Goal: Task Accomplishment & Management: Manage account settings

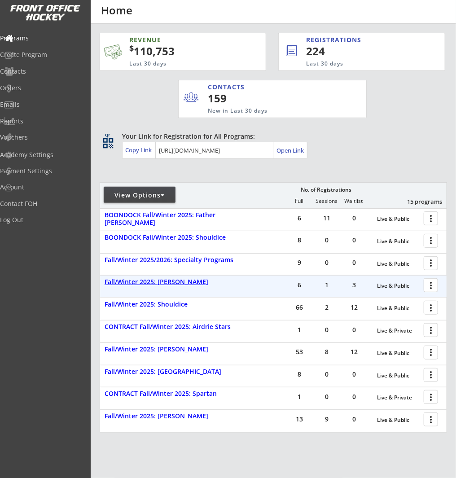
click at [192, 283] on div "Fall/Winter 2025: [PERSON_NAME]" at bounding box center [174, 282] width 140 height 8
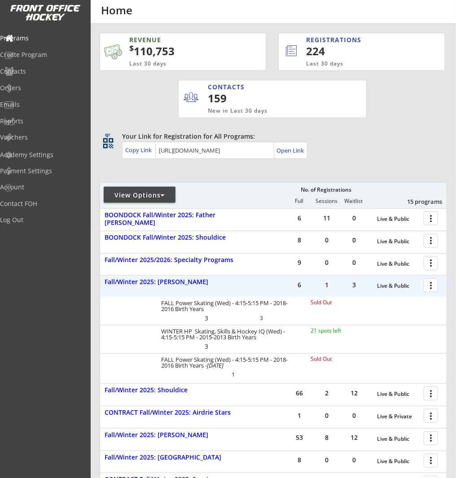
click at [429, 283] on div at bounding box center [432, 285] width 16 height 16
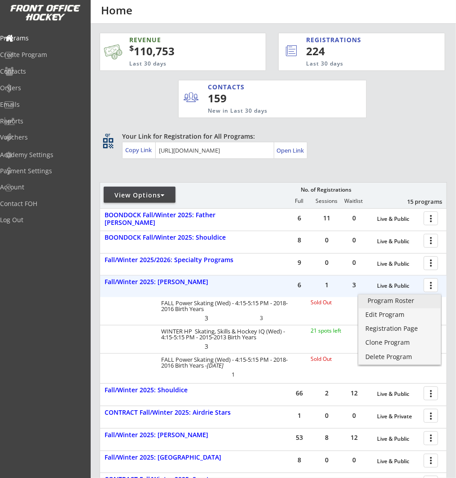
click at [425, 297] on div "Program Roster" at bounding box center [399, 300] width 64 height 6
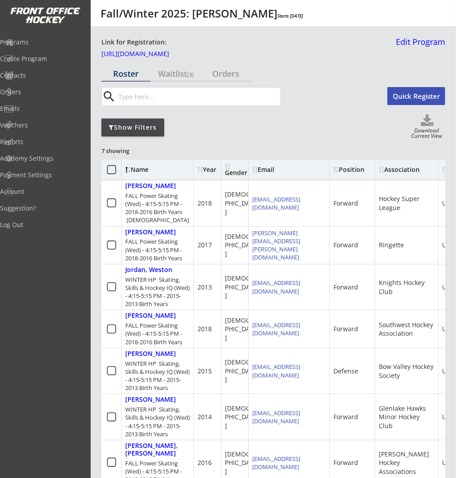
click at [143, 126] on div "Show Filters" at bounding box center [132, 127] width 63 height 9
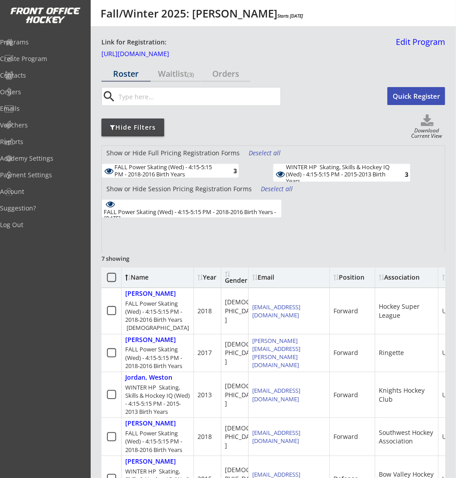
drag, startPoint x: 308, startPoint y: 168, endPoint x: 296, endPoint y: 177, distance: 14.7
click at [308, 169] on div "WINTER HP Skating, Skills & Hockey IQ (Wed) - 4:15-5:15 PM - 2015-2013 Birth Ye…" at bounding box center [338, 174] width 104 height 21
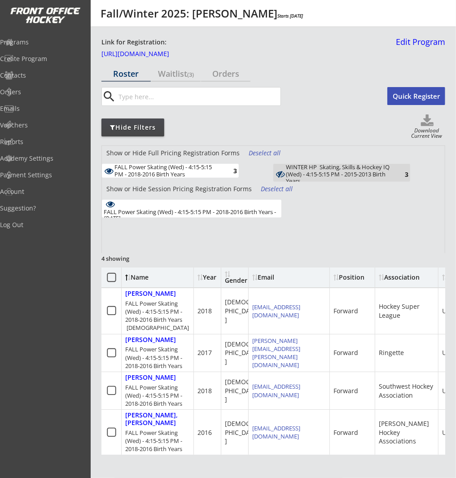
click at [265, 206] on div "FALL Power Skating (Wed) - 4:15-5:15 PM - 2018-2016 Birth Years - [DEMOGRAPHIC_…" at bounding box center [191, 209] width 179 height 18
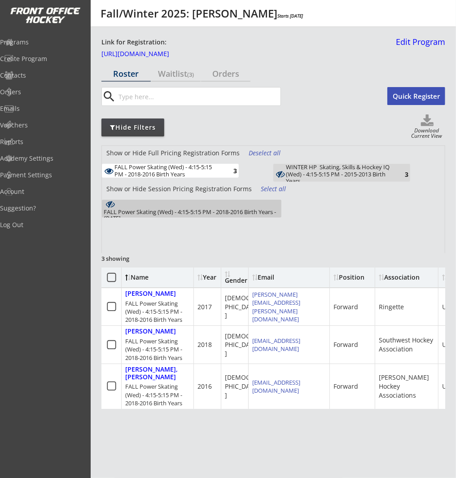
click at [267, 209] on div "FALL Power Skating (Wed) - 4:15-5:15 PM - 2018-2016 Birth Years - Oct 15, 2025" at bounding box center [192, 215] width 176 height 13
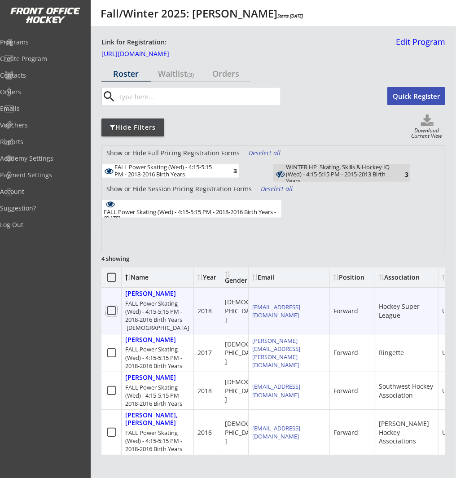
drag, startPoint x: 115, startPoint y: 310, endPoint x: 116, endPoint y: 319, distance: 8.5
click at [115, 310] on use at bounding box center [111, 310] width 9 height 9
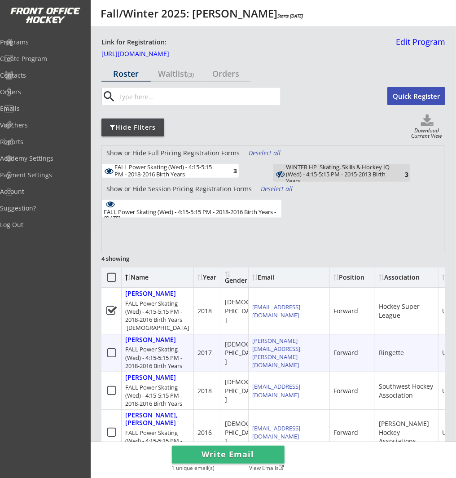
drag, startPoint x: 113, startPoint y: 349, endPoint x: 104, endPoint y: 378, distance: 29.9
click at [113, 349] on icon at bounding box center [111, 352] width 11 height 11
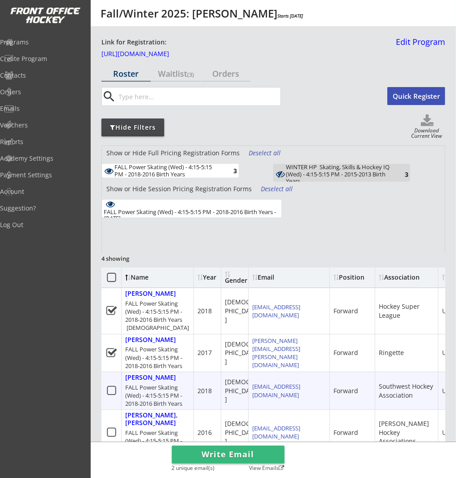
drag, startPoint x: 109, startPoint y: 390, endPoint x: 111, endPoint y: 395, distance: 4.7
click at [109, 390] on icon at bounding box center [111, 390] width 11 height 11
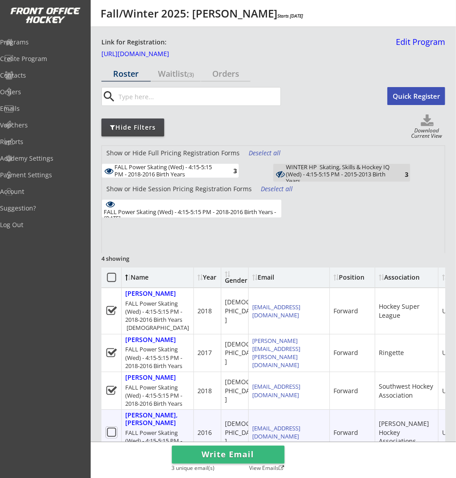
click at [112, 429] on icon at bounding box center [111, 431] width 11 height 11
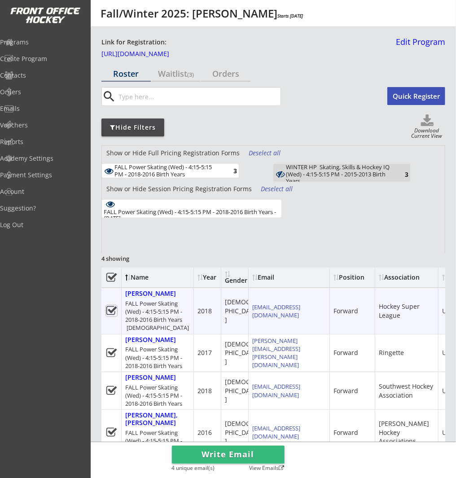
click at [111, 306] on use at bounding box center [111, 310] width 10 height 9
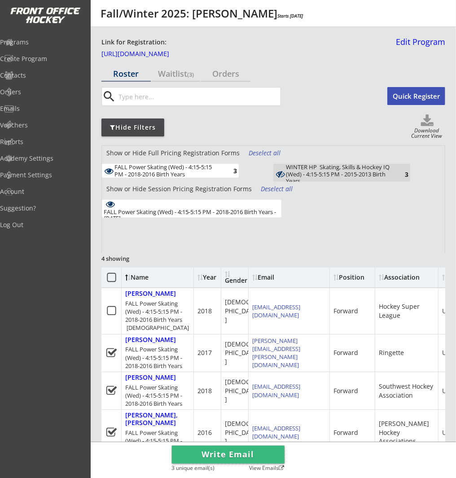
drag, startPoint x: 227, startPoint y: 455, endPoint x: 232, endPoint y: 453, distance: 5.7
click at [227, 455] on button "Write Email" at bounding box center [228, 454] width 113 height 18
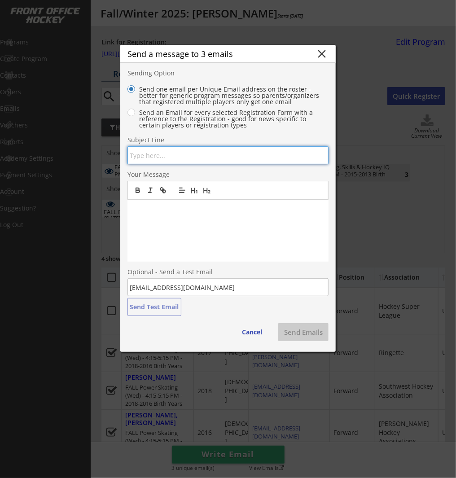
click at [238, 162] on input "input" at bounding box center [227, 155] width 201 height 18
click at [238, 161] on input "input" at bounding box center [227, 155] width 201 height 18
drag, startPoint x: 319, startPoint y: 57, endPoint x: 306, endPoint y: 53, distance: 13.4
click at [319, 57] on button "close" at bounding box center [321, 53] width 13 height 13
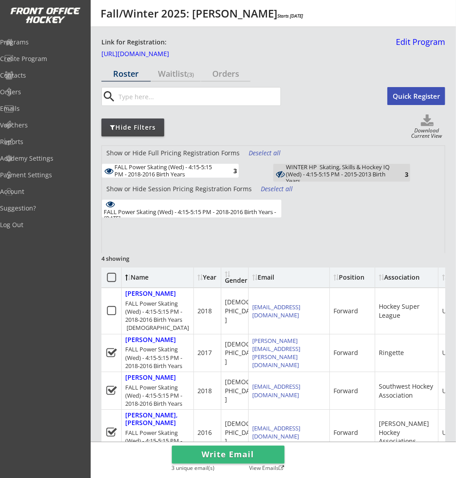
click at [429, 128] on div "Download Current View" at bounding box center [426, 134] width 37 height 12
click at [426, 121] on use at bounding box center [427, 120] width 13 height 12
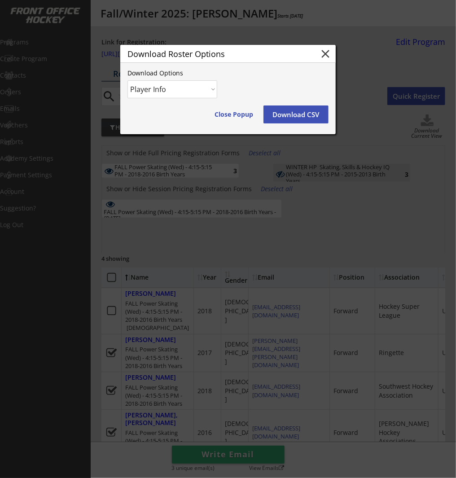
click at [178, 83] on select "Player Info Player and Order Info" at bounding box center [172, 89] width 90 height 18
select select ""Player and Order Info""
click at [127, 80] on select "Player Info Player and Order Info" at bounding box center [172, 89] width 90 height 18
drag, startPoint x: 309, startPoint y: 109, endPoint x: 385, endPoint y: 109, distance: 76.2
click at [309, 109] on button "Download CSV" at bounding box center [295, 114] width 65 height 18
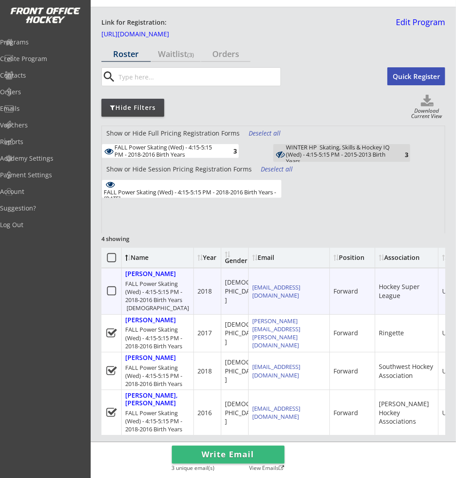
scroll to position [20, 0]
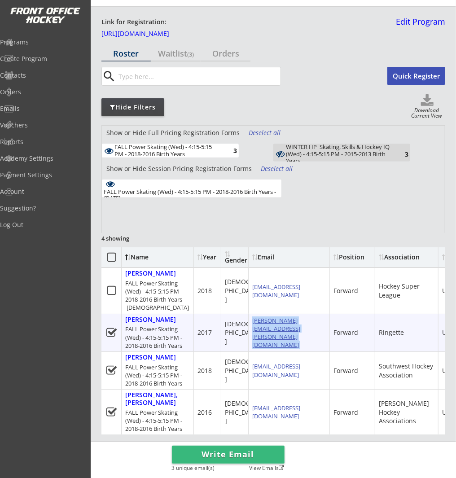
drag, startPoint x: 322, startPoint y: 333, endPoint x: 253, endPoint y: 334, distance: 68.6
click at [252, 334] on div "dave.guichon@gmail.com" at bounding box center [288, 332] width 81 height 37
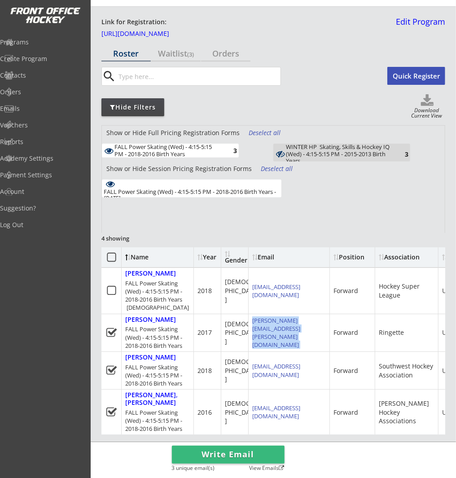
copy div "dave.guichon@gmail.com"
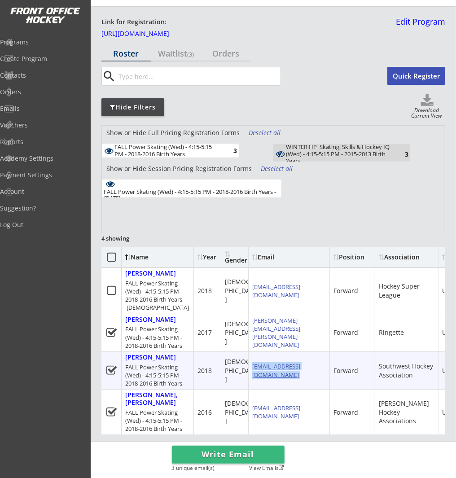
drag, startPoint x: 308, startPoint y: 372, endPoint x: 252, endPoint y: 372, distance: 55.6
click at [252, 372] on div "skrlfls@hotmail.com" at bounding box center [288, 370] width 81 height 37
copy div "skrlfls@hotmail.com"
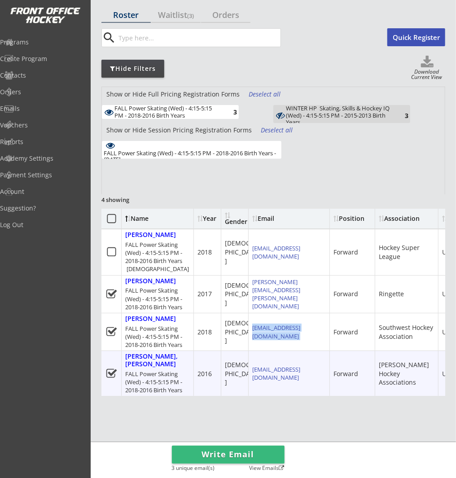
scroll to position [72, 0]
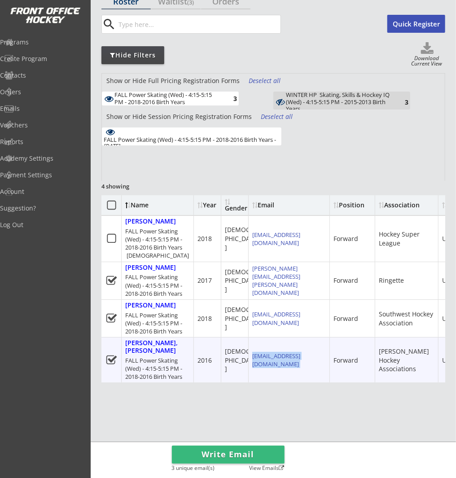
drag, startPoint x: 269, startPoint y: 360, endPoint x: 252, endPoint y: 352, distance: 19.1
click at [252, 352] on div "dhavalpatel688@gmail.com" at bounding box center [288, 359] width 81 height 45
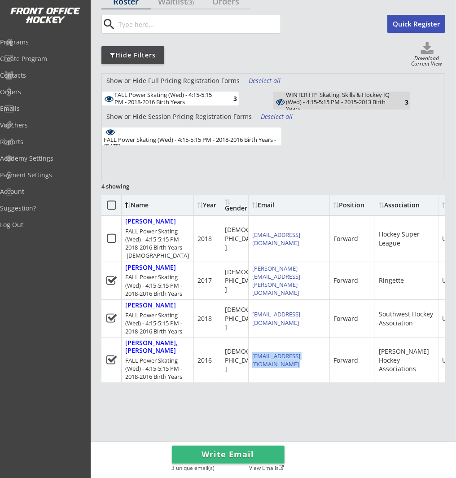
copy div "dhavalpatel688@gmail.com"
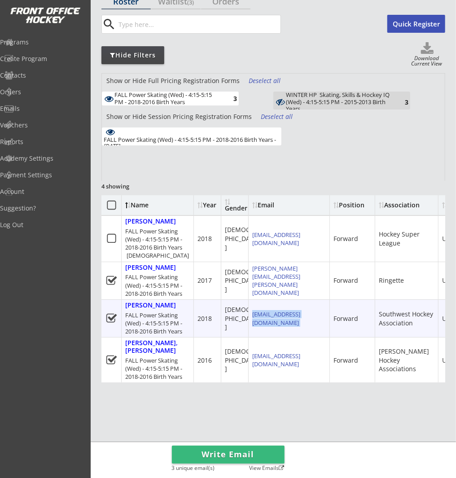
drag, startPoint x: 312, startPoint y: 316, endPoint x: 249, endPoint y: 316, distance: 62.3
click at [249, 316] on div "skrlfls@hotmail.com" at bounding box center [288, 318] width 81 height 37
copy div "skrlfls@hotmail.com"
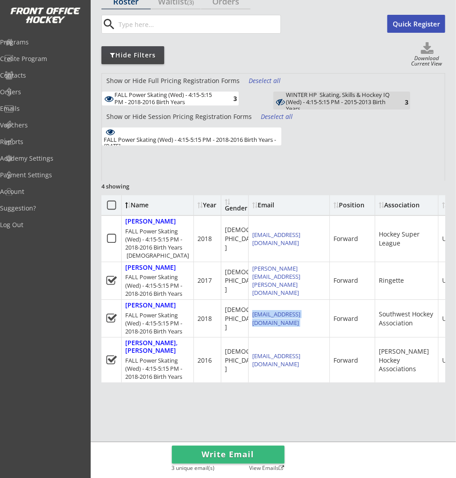
copy div "skrlfls@hotmail.com"
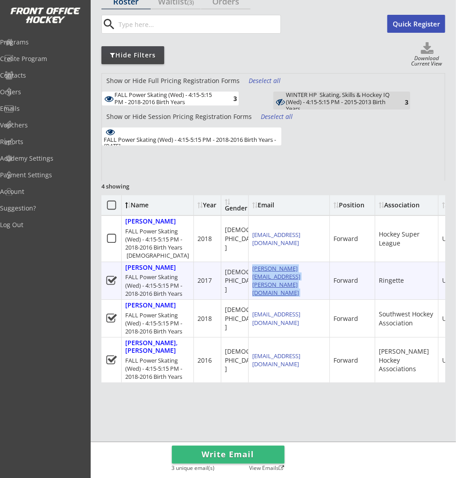
drag, startPoint x: 317, startPoint y: 280, endPoint x: 253, endPoint y: 282, distance: 63.7
click at [253, 282] on div "dave.guichon@gmail.com" at bounding box center [288, 280] width 81 height 37
copy div "dave.guichon@gmail.com"
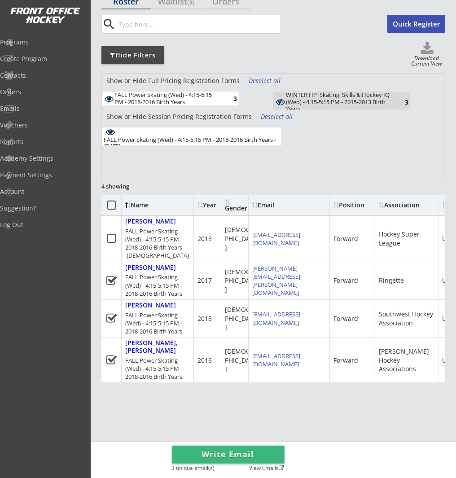
click at [156, 22] on input "input" at bounding box center [199, 24] width 164 height 18
drag, startPoint x: 46, startPoint y: 75, endPoint x: 52, endPoint y: 74, distance: 6.3
click at [46, 75] on div "Contacts" at bounding box center [42, 75] width 81 height 6
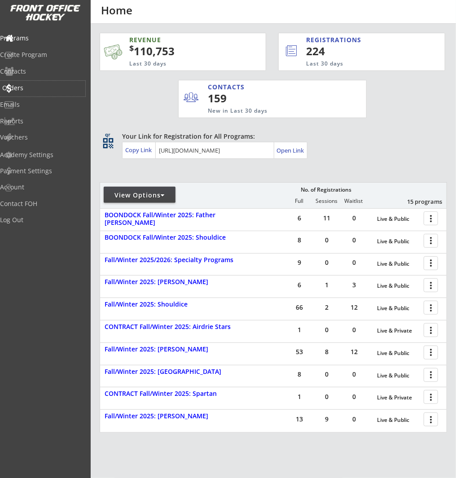
click at [34, 87] on div "Orders" at bounding box center [42, 88] width 81 height 6
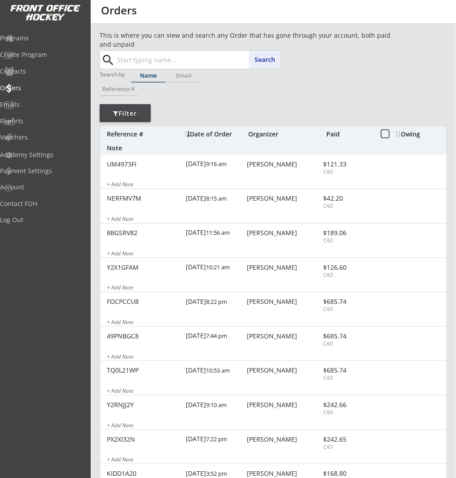
click at [202, 67] on input "text" at bounding box center [197, 60] width 165 height 18
paste input "[PERSON_NAME][EMAIL_ADDRESS][PERSON_NAME][DOMAIN_NAME]"
type input "[PERSON_NAME][EMAIL_ADDRESS][PERSON_NAME][DOMAIN_NAME]"
click at [263, 58] on button "Search" at bounding box center [264, 60] width 31 height 18
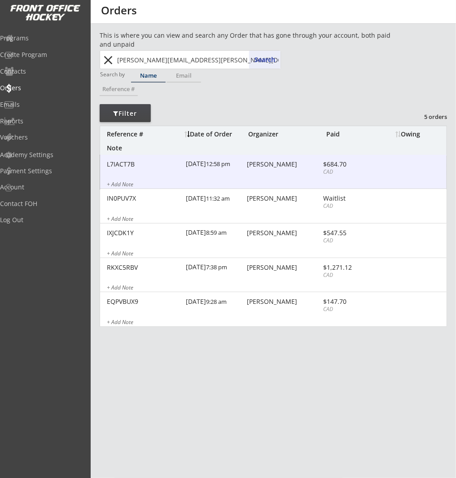
click at [276, 174] on div "L7IACT7B 9/24/25 12:58 pm Davey Guichon $684.70 CAD + Add Note" at bounding box center [273, 172] width 346 height 35
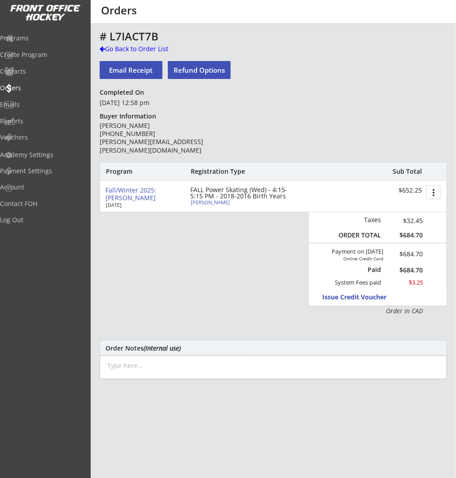
click at [187, 69] on button "Refund Options" at bounding box center [199, 70] width 63 height 18
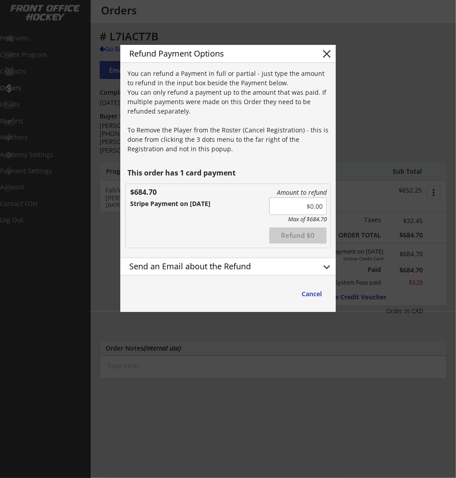
drag, startPoint x: 297, startPoint y: 209, endPoint x: 356, endPoint y: 205, distance: 58.9
click at [356, 205] on body "REVENUE $ 110,753 Last 30 days REGISTRATIONS 224 Last 30 days CONTACTS 159 New …" at bounding box center [228, 239] width 456 height 478
drag, startPoint x: 310, startPoint y: 205, endPoint x: 318, endPoint y: 202, distance: 8.5
click at [310, 205] on input "input" at bounding box center [297, 205] width 57 height 17
click at [225, 236] on div "Amount to refund Max of $684.70 Refunded Refund $6844.7 $684.70 Stripe Payment …" at bounding box center [228, 216] width 204 height 64
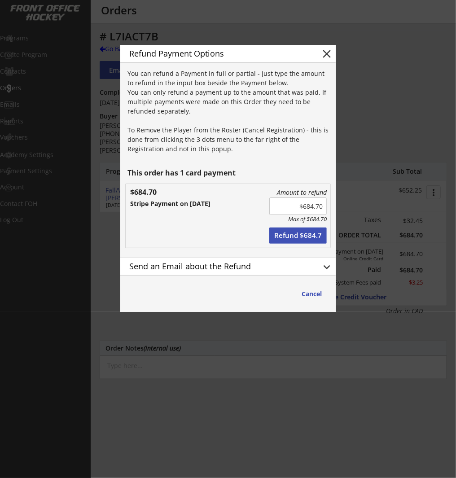
click at [292, 235] on button "Refund $684.7" at bounding box center [297, 235] width 57 height 16
type input "$0.00"
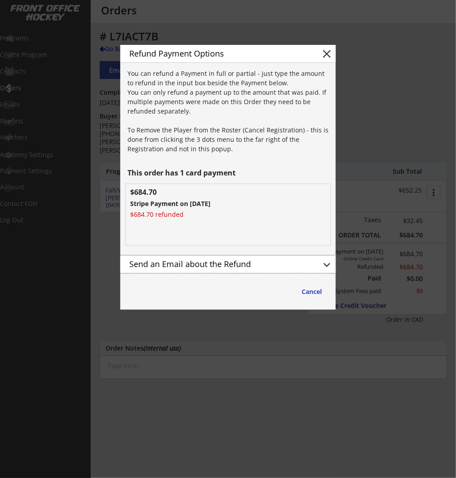
click at [319, 264] on div "Send an Email about the Refund keyboard_arrow_down" at bounding box center [227, 264] width 215 height 18
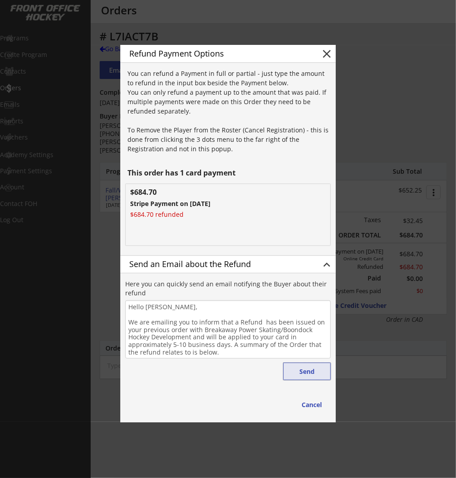
click at [312, 372] on button "Send" at bounding box center [307, 370] width 48 height 17
click at [294, 373] on button "Send" at bounding box center [307, 370] width 48 height 17
click at [322, 52] on button "close" at bounding box center [326, 53] width 13 height 13
type textarea "Hello , We are emailing you to inform that a Refund has been issued on your pre…"
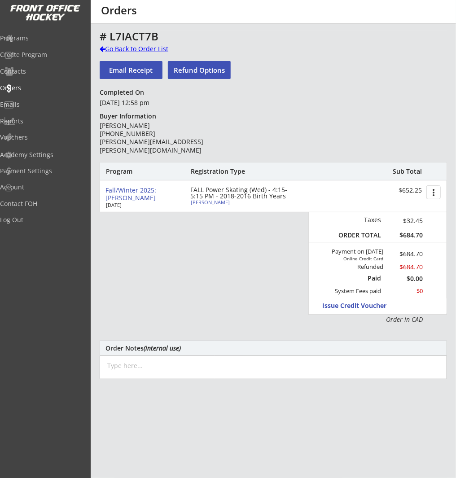
drag, startPoint x: 125, startPoint y: 46, endPoint x: 165, endPoint y: 53, distance: 41.0
click at [125, 46] on div "Go Back to Order List" at bounding box center [146, 48] width 92 height 9
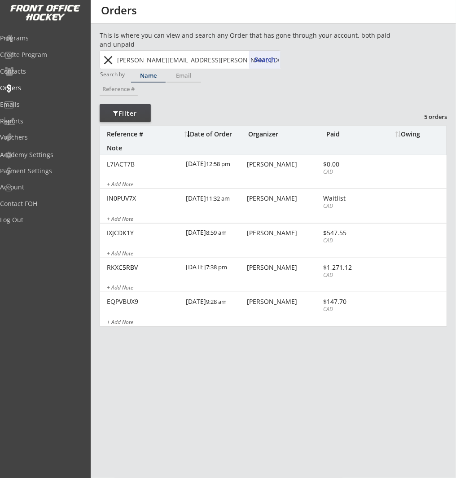
click at [109, 59] on button "close" at bounding box center [108, 60] width 15 height 14
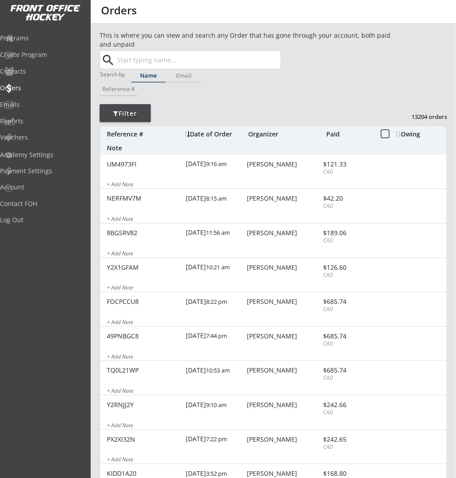
click at [133, 58] on input "text" at bounding box center [197, 60] width 165 height 18
paste input "skrlfls@hotmail.com"
type input "skrlfls@hotmail.com"
click at [269, 65] on button "Search" at bounding box center [264, 60] width 31 height 18
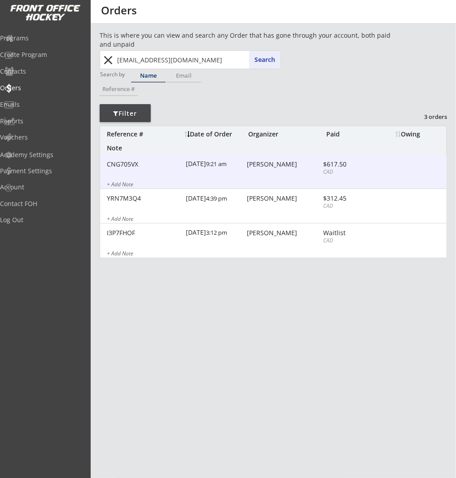
click at [304, 170] on div "CNG705VX 9/21/25 9:21 am Lucy Jeong $617.50 CAD + Add Note" at bounding box center [273, 172] width 346 height 35
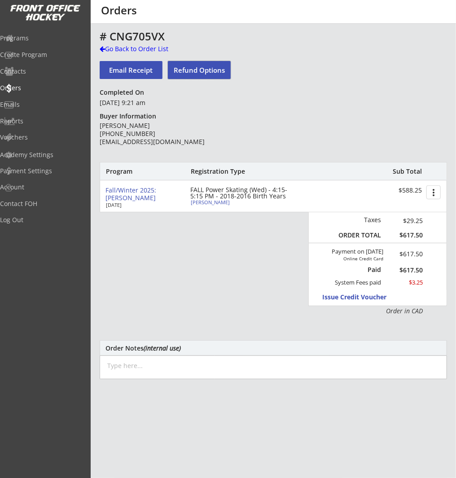
click at [189, 70] on button "Refund Options" at bounding box center [199, 70] width 63 height 18
type textarea "Hello Lucy, We are emailing you to inform that a Refund has been issued on your…"
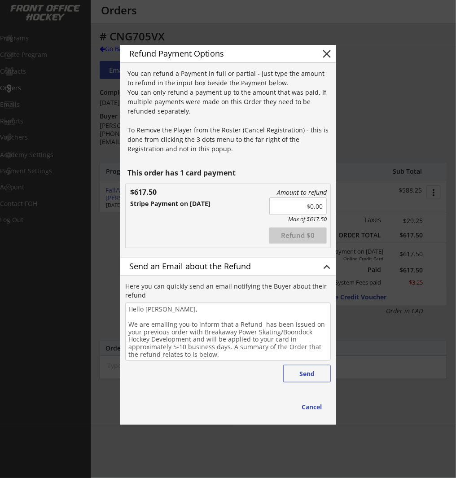
drag, startPoint x: 366, startPoint y: 204, endPoint x: 383, endPoint y: 203, distance: 17.1
click at [383, 203] on body "REVENUE $ 110,753 Last 30 days REGISTRATIONS 224 Last 30 days CONTACTS 159 New …" at bounding box center [228, 239] width 456 height 478
click at [308, 235] on button "Refund $617.5" at bounding box center [297, 235] width 57 height 16
type input "$0.00"
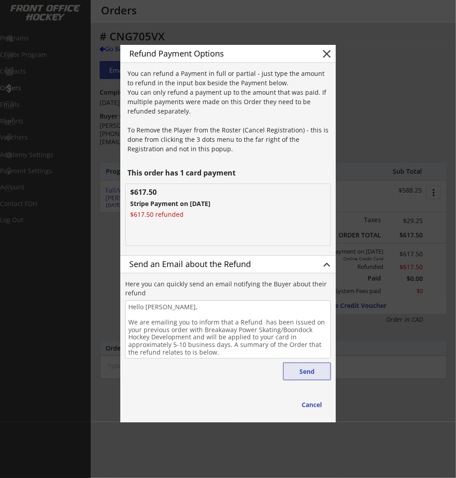
click at [302, 374] on button "Send" at bounding box center [307, 370] width 48 height 17
click at [326, 53] on button "close" at bounding box center [326, 53] width 13 height 13
type textarea "Hello , We are emailing you to inform that a Refund has been issued on your pre…"
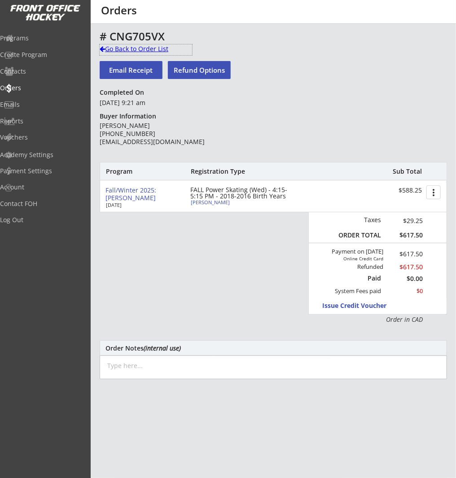
click at [122, 46] on div "Go Back to Order List" at bounding box center [146, 48] width 92 height 9
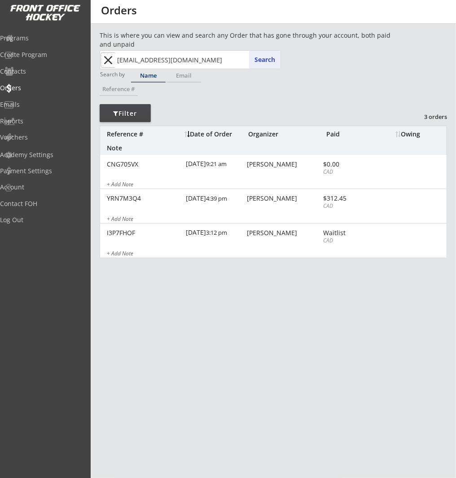
click at [108, 57] on button "close" at bounding box center [108, 60] width 15 height 14
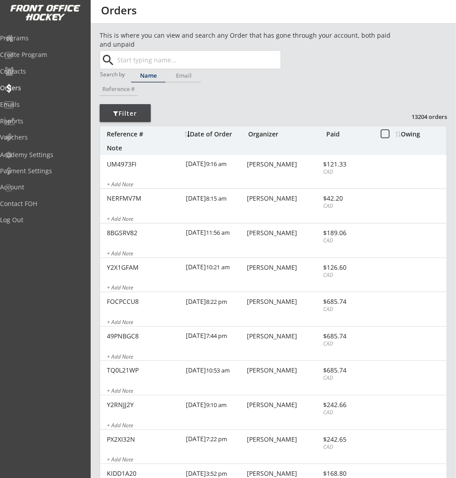
click at [149, 57] on input "text" at bounding box center [197, 60] width 165 height 18
paste input "dhavalpatel688@gmail.com"
type input "dhavalpatel688@gmail.com"
click at [266, 61] on button "Search" at bounding box center [264, 60] width 31 height 18
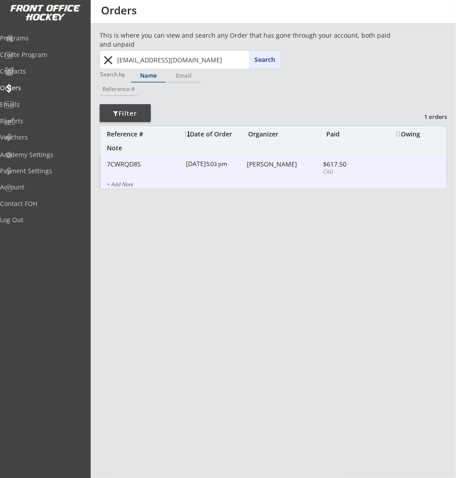
click at [284, 170] on div "7CWRQD8S 9/20/25 5:03 pm Dhaval Patel $617.50 CAD + Add Note" at bounding box center [273, 172] width 346 height 35
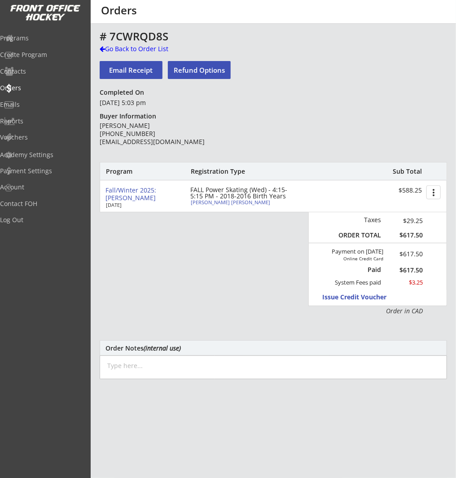
click at [206, 70] on button "Refund Options" at bounding box center [199, 70] width 63 height 18
type textarea "Hello Dhaval, We are emailing you to inform that a Refund has been issued on yo…"
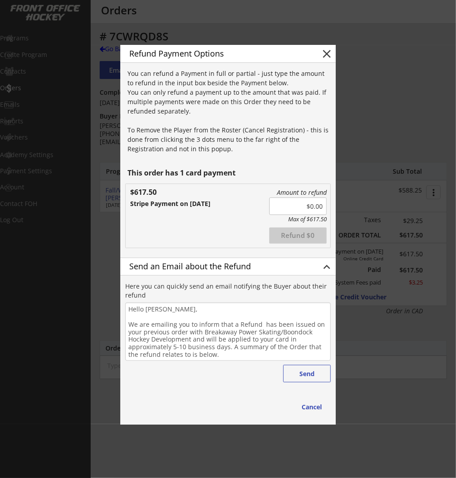
drag, startPoint x: 301, startPoint y: 205, endPoint x: 360, endPoint y: 210, distance: 59.0
click at [360, 210] on body "REVENUE $ 110,753 Last 30 days REGISTRATIONS 224 Last 30 days CONTACTS 159 New …" at bounding box center [228, 239] width 456 height 478
click at [226, 228] on div "Amount to refund Max of $617.50 Refunded Refund $617.5 $617.50 Stripe Payment o…" at bounding box center [228, 216] width 204 height 64
click at [290, 234] on button "Refund $617.5" at bounding box center [297, 235] width 57 height 16
type input "$0.00"
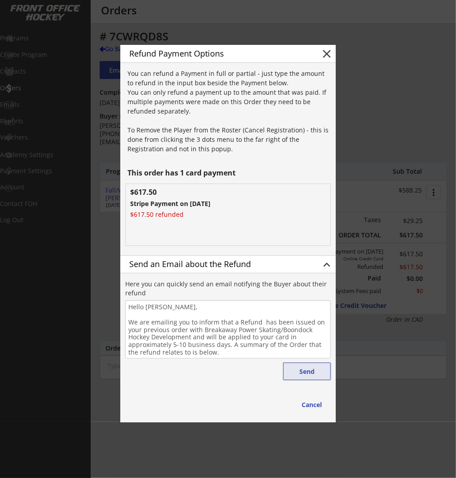
drag, startPoint x: 309, startPoint y: 369, endPoint x: 315, endPoint y: 367, distance: 6.4
click at [309, 369] on button "Send" at bounding box center [307, 370] width 48 height 17
click at [330, 53] on button "close" at bounding box center [326, 53] width 13 height 13
type textarea "Hello , We are emailing you to inform that a Refund has been issued on your pre…"
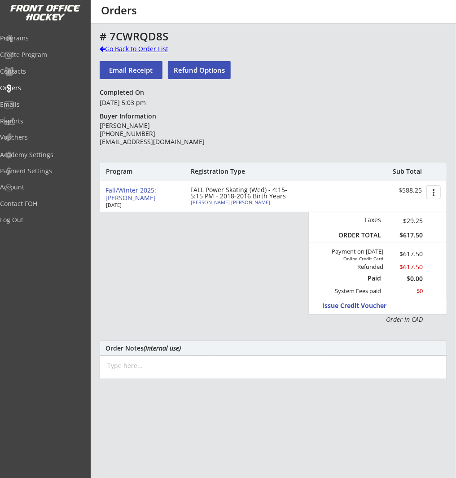
click at [146, 49] on div "Go Back to Order List" at bounding box center [146, 48] width 92 height 9
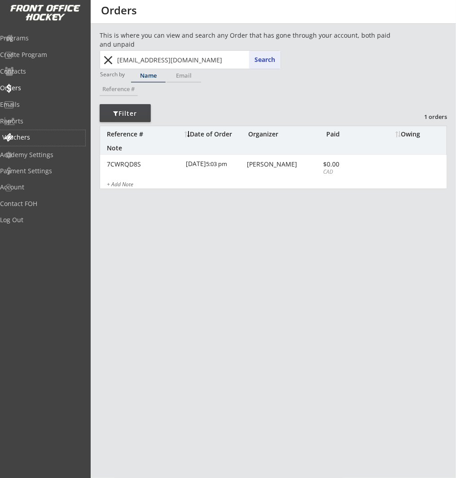
click at [35, 139] on div "Vouchers" at bounding box center [42, 137] width 81 height 6
select select ""Showing: Has Balance""
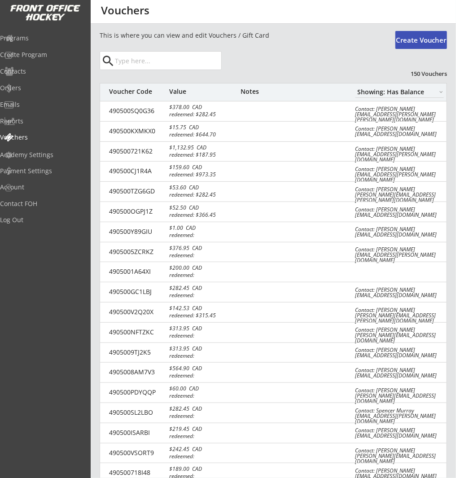
click at [422, 39] on button "Create Voucher" at bounding box center [421, 40] width 52 height 18
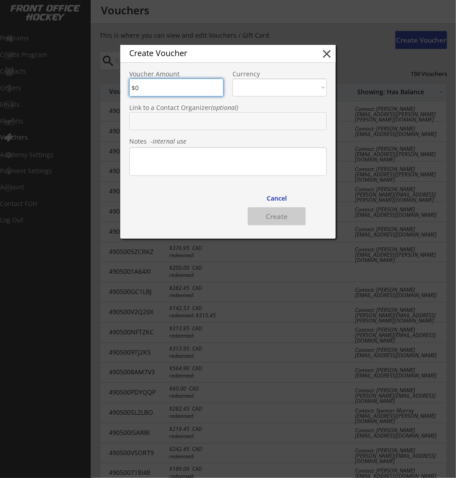
drag, startPoint x: 157, startPoint y: 87, endPoint x: 131, endPoint y: 88, distance: 25.6
click at [131, 88] on input "input" at bounding box center [176, 87] width 94 height 18
type input "$100"
click at [261, 87] on select "CAD USD" at bounding box center [279, 87] width 94 height 18
select select ""CAD""
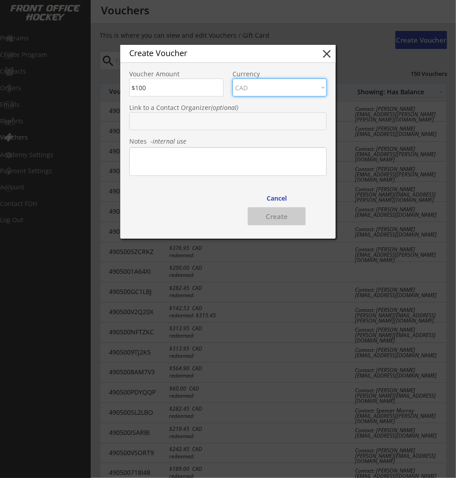
click at [232, 78] on select "CAD USD" at bounding box center [279, 87] width 94 height 18
click at [257, 125] on input "text" at bounding box center [227, 121] width 197 height 18
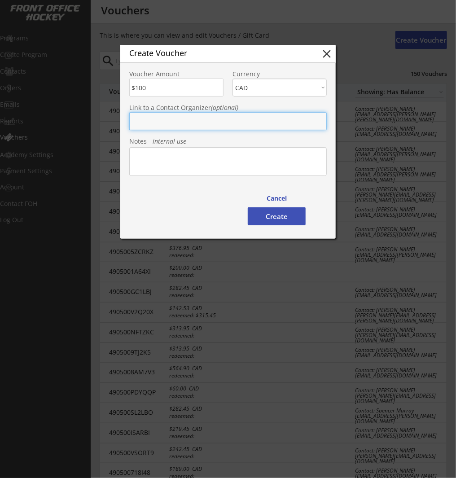
click at [239, 121] on input "text" at bounding box center [227, 121] width 197 height 18
paste input "dhavalpatel688@gmail.com"
type input "dhavalpatel688@gmail.com"
drag, startPoint x: 228, startPoint y: 158, endPoint x: 236, endPoint y: 161, distance: 7.9
click at [228, 158] on textarea at bounding box center [227, 161] width 197 height 29
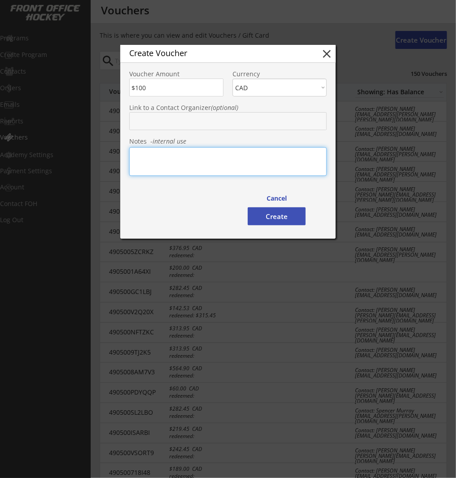
click at [230, 128] on input "text" at bounding box center [227, 121] width 197 height 18
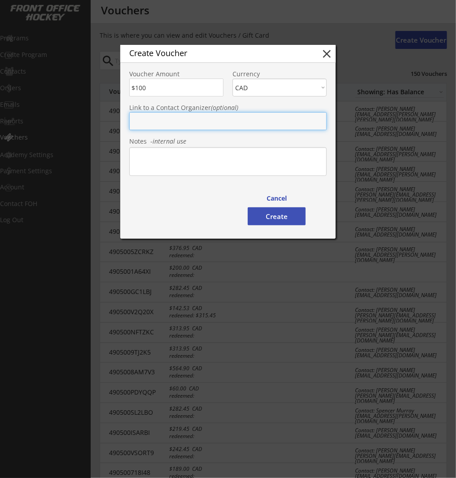
paste input "dhavalpatel688@gmail.com"
click at [235, 121] on input "dhavalpatel688@gmail.com" at bounding box center [227, 121] width 197 height 18
type input "dhavalpatel688@gmail.com"
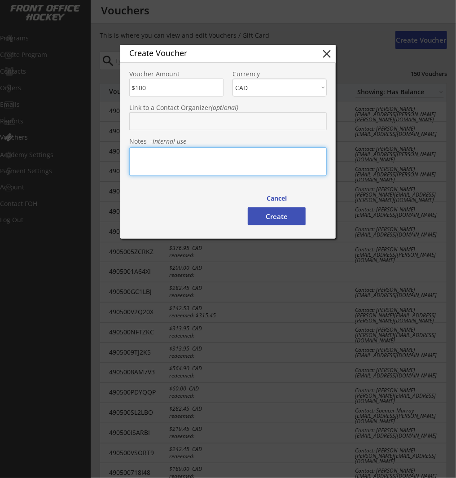
click at [253, 161] on textarea at bounding box center [227, 161] width 197 height 29
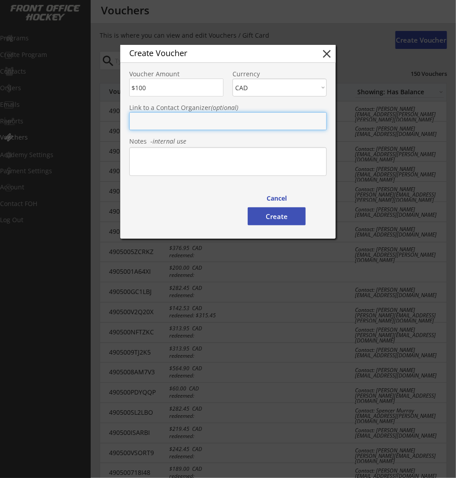
drag, startPoint x: 258, startPoint y: 120, endPoint x: 248, endPoint y: 163, distance: 43.7
click at [258, 120] on input "text" at bounding box center [227, 121] width 197 height 18
click at [249, 157] on textarea at bounding box center [227, 161] width 197 height 29
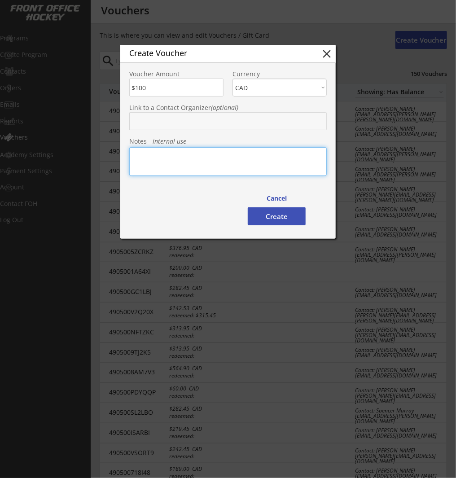
paste textarea "dhavalpatel688@gmail.com"
type textarea "dhavalpatel688@gmail.com"
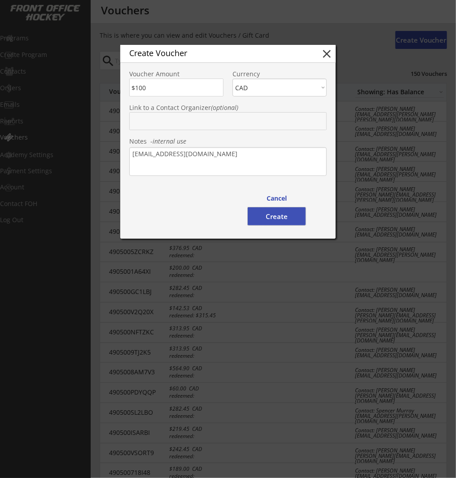
click at [272, 217] on button "Create" at bounding box center [277, 216] width 58 height 18
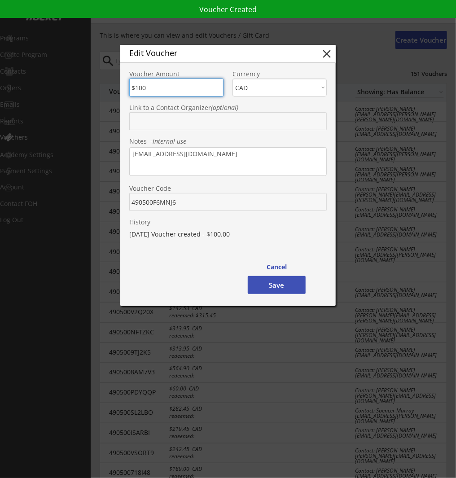
click at [212, 123] on input "text" at bounding box center [227, 121] width 197 height 18
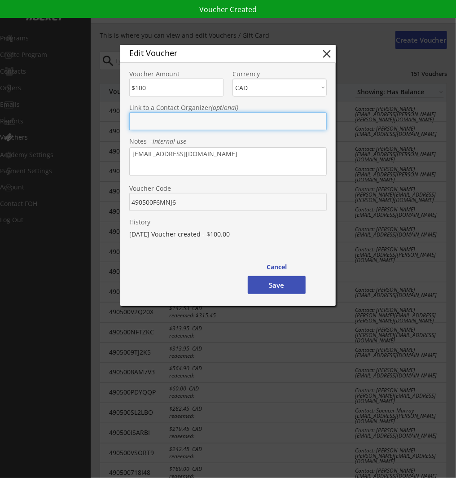
paste input "dhavalpatel688@gmail.com"
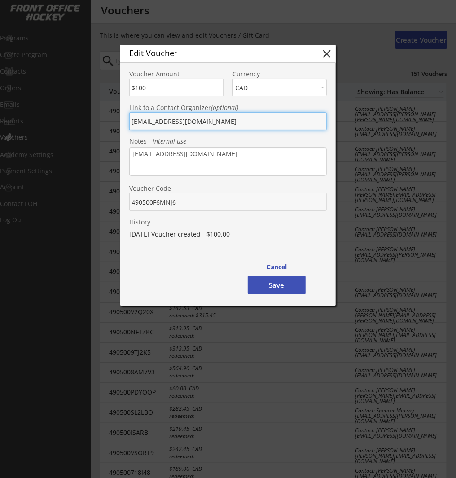
type input "dhavalpatel688@gmail.com"
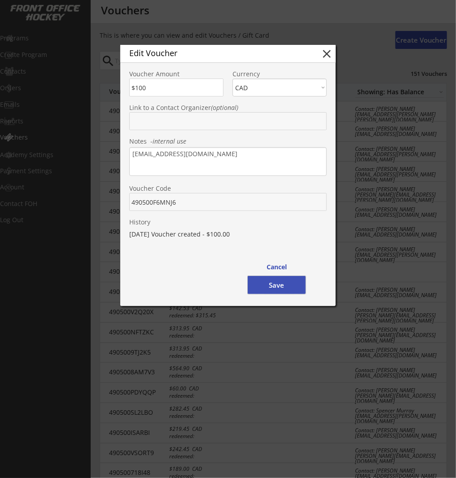
click at [278, 285] on button "Save" at bounding box center [277, 285] width 58 height 18
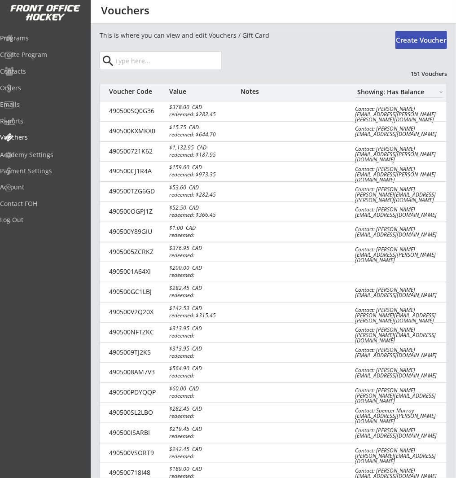
click at [178, 64] on input "input" at bounding box center [167, 61] width 108 height 18
paste input "dhavalpatel688@gmail.com"
type input "dhavalpatel688@gmail.com"
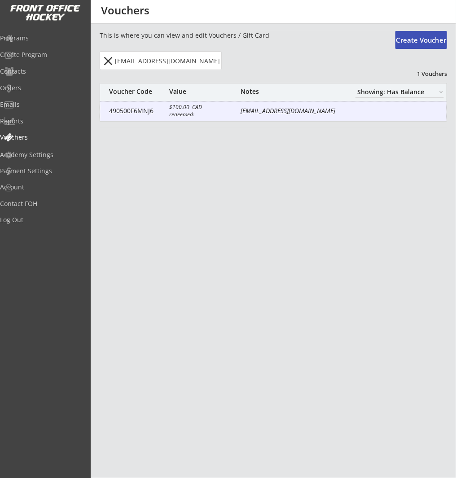
click at [288, 113] on div "dhavalpatel688@gmail.com" at bounding box center [290, 111] width 101 height 9
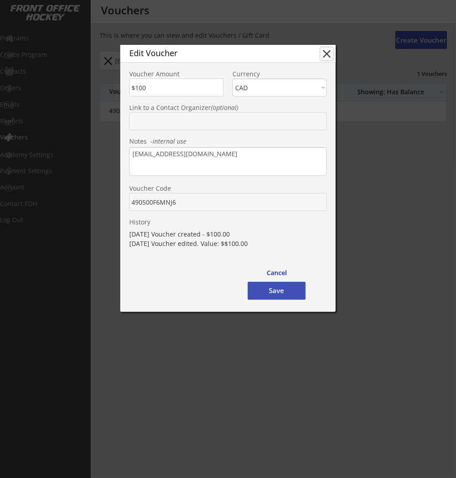
click at [330, 53] on button "close" at bounding box center [326, 53] width 13 height 13
type input "$0"
select select ""PLACEHOLDER_1427118222253""
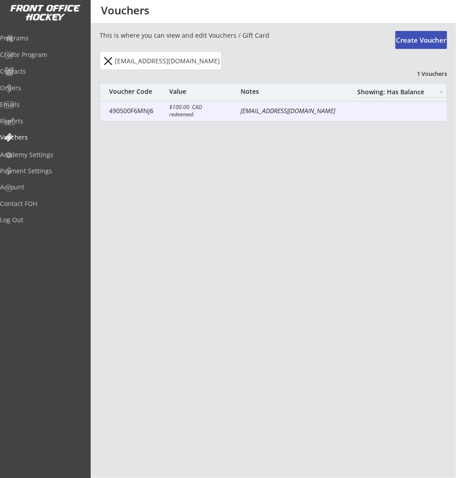
click at [412, 109] on div at bounding box center [398, 110] width 86 height 8
type input "$100"
select select ""CAD""
type textarea "dhavalpatel688@gmail.com"
type input "490500F6MNJ6"
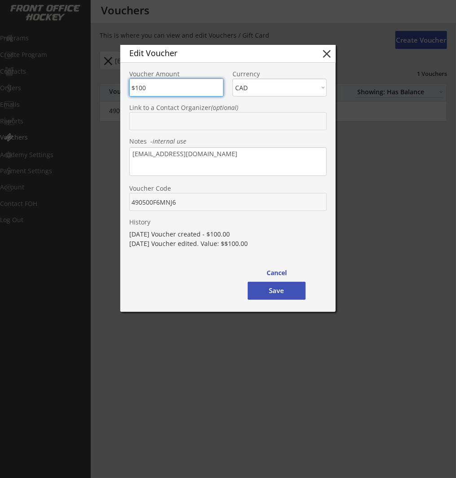
click at [327, 52] on button "close" at bounding box center [326, 53] width 13 height 13
type input "$0"
select select ""PLACEHOLDER_1427118222253""
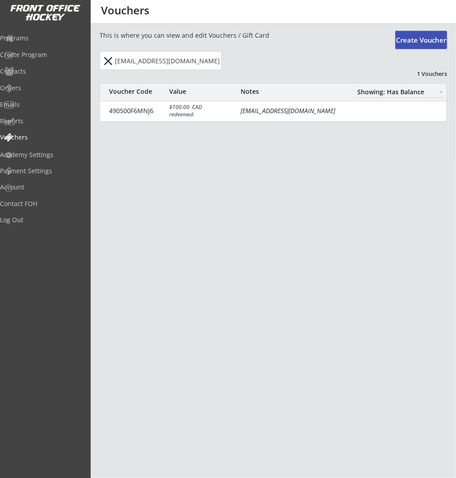
click at [422, 43] on button "Create Voucher" at bounding box center [421, 40] width 52 height 18
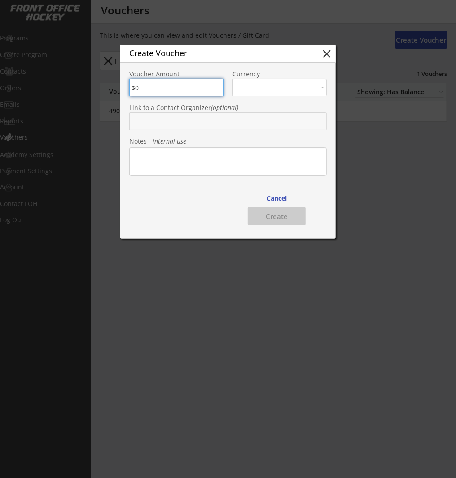
click at [122, 88] on div "Voucher Amount Currency CAD USD" at bounding box center [227, 83] width 215 height 27
type input "$100"
click at [291, 87] on select "CAD USD" at bounding box center [279, 87] width 94 height 18
select select ""CAD""
click at [232, 78] on select "CAD USD" at bounding box center [279, 87] width 94 height 18
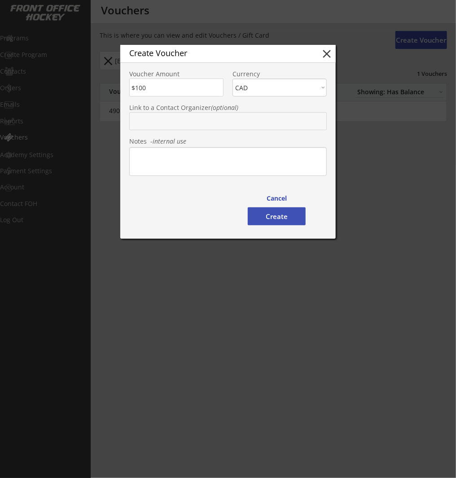
click at [180, 118] on input "text" at bounding box center [227, 121] width 197 height 18
paste input "skrlfls@hotmail.com"
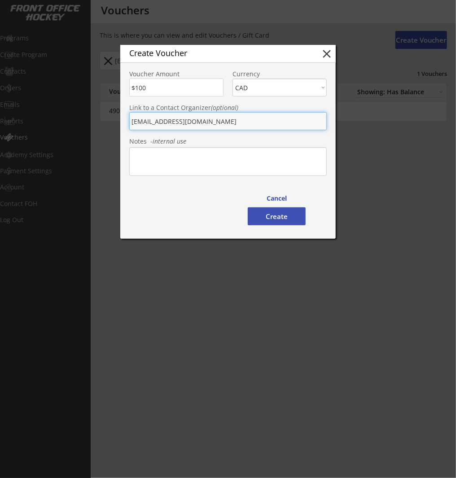
type input "skrlfls@hotmail.com"
drag, startPoint x: 187, startPoint y: 162, endPoint x: 207, endPoint y: 170, distance: 20.9
click at [187, 162] on textarea at bounding box center [227, 161] width 197 height 29
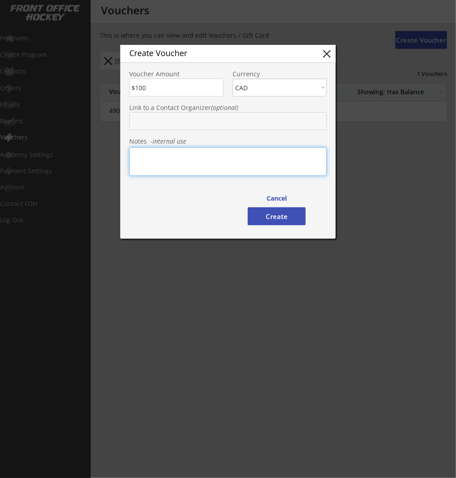
paste textarea "skrlfls@hotmail.com"
type textarea "skrlfls@hotmail.com"
drag, startPoint x: 279, startPoint y: 221, endPoint x: 290, endPoint y: 221, distance: 10.3
click at [280, 221] on button "Create" at bounding box center [277, 216] width 58 height 18
type input "490500ZBXXMW"
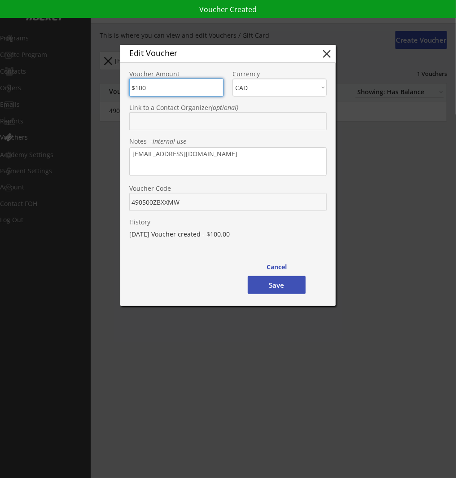
click at [245, 118] on input "text" at bounding box center [227, 121] width 197 height 18
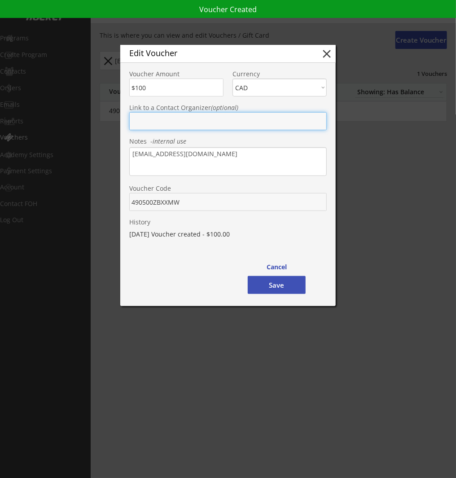
paste input "skrlfls@hotmail.com"
type input "skrlfls@hotmail.com"
click at [275, 287] on button "Save" at bounding box center [277, 285] width 58 height 18
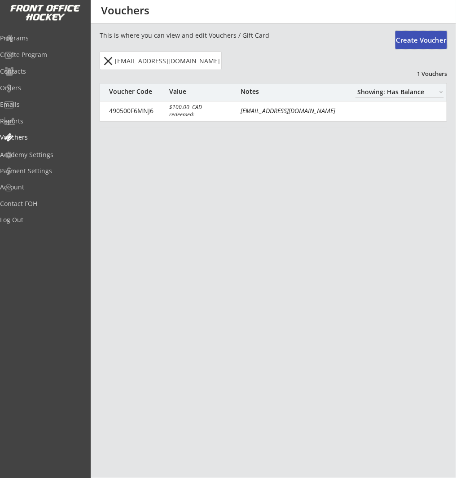
click at [426, 41] on button "Create Voucher" at bounding box center [421, 40] width 52 height 18
type input "$0"
select select ""PLACEHOLDER_1427118222253""
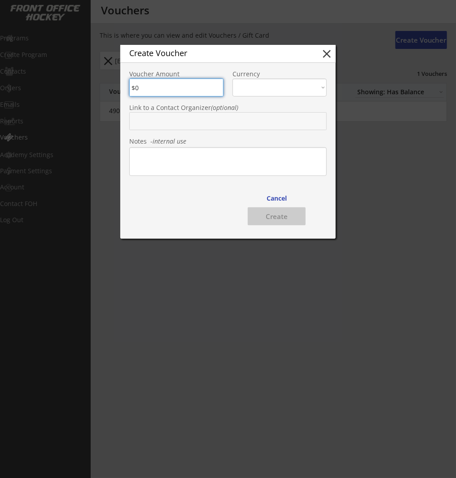
drag, startPoint x: 327, startPoint y: 53, endPoint x: 336, endPoint y: 52, distance: 9.4
click at [328, 52] on button "close" at bounding box center [326, 53] width 13 height 13
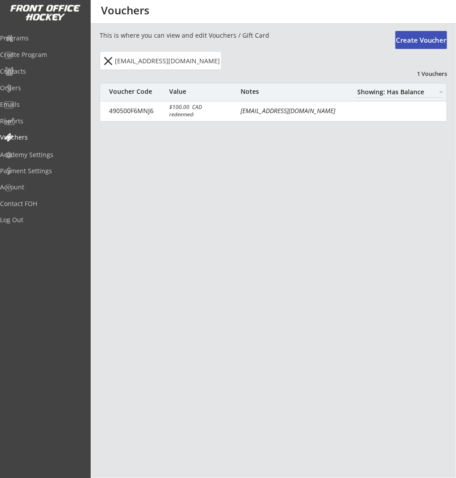
click at [431, 40] on button "Create Voucher" at bounding box center [421, 40] width 52 height 18
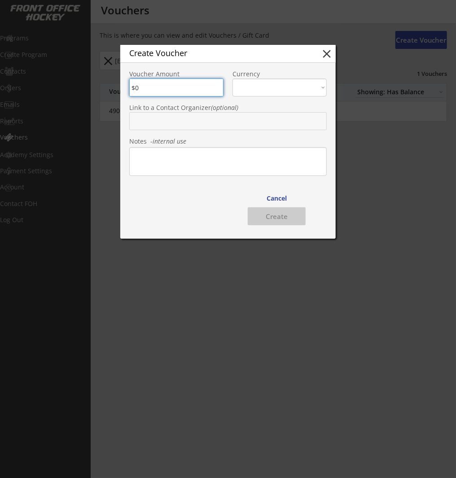
drag, startPoint x: 170, startPoint y: 90, endPoint x: 126, endPoint y: 89, distance: 44.4
click at [127, 89] on div "Voucher Amount Currency CAD USD" at bounding box center [227, 83] width 215 height 27
type input "$100"
click at [246, 81] on select "CAD USD" at bounding box center [279, 87] width 94 height 18
select select ""CAD""
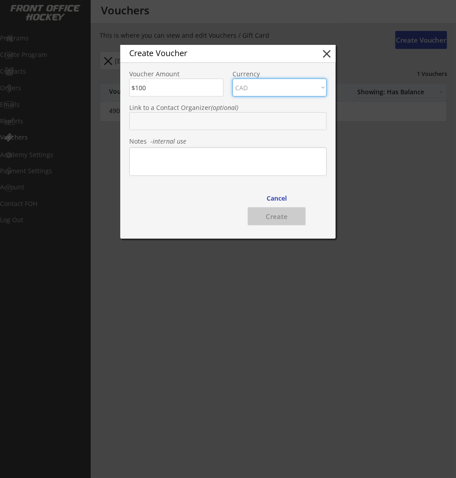
click at [232, 78] on select "CAD USD" at bounding box center [279, 87] width 94 height 18
click at [231, 119] on input "text" at bounding box center [227, 121] width 197 height 18
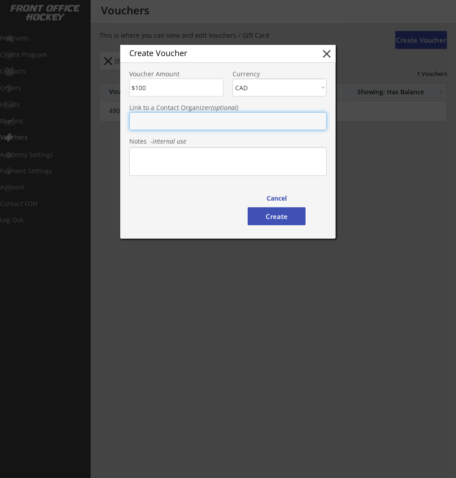
paste input "dave.guichon@gmail.com"
type input "dave.guichon@gmail.com"
drag, startPoint x: 217, startPoint y: 165, endPoint x: 223, endPoint y: 166, distance: 6.3
click at [217, 165] on textarea at bounding box center [227, 161] width 197 height 29
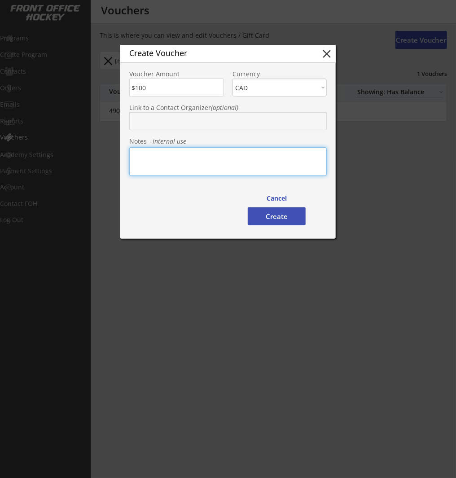
paste textarea "dave.guichon@gmail.com"
type textarea "dave.guichon@gmail.com"
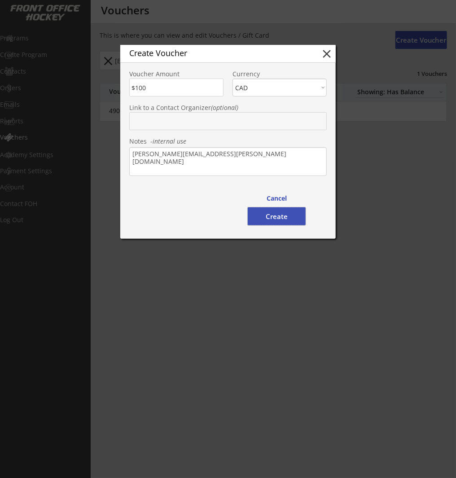
click at [287, 216] on button "Create" at bounding box center [277, 216] width 58 height 18
type input "490500BZ53ZV"
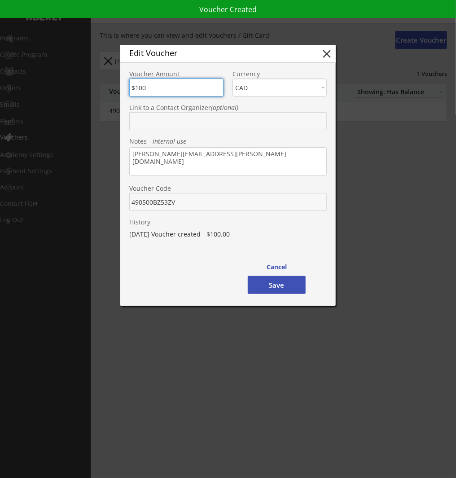
click at [290, 286] on button "Save" at bounding box center [277, 285] width 58 height 18
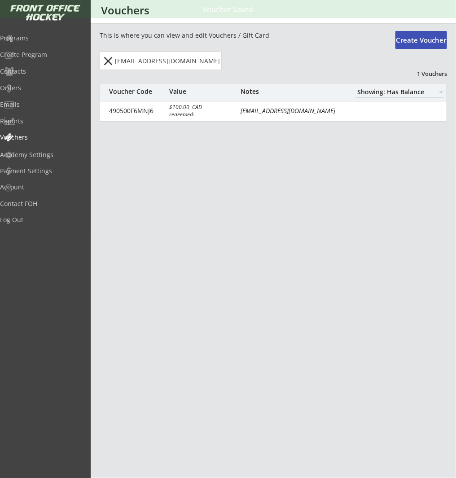
click at [359, 197] on div "REVENUE $ 110,753 Last 30 days REGISTRATIONS 224 Last 30 days CONTACTS 159 New …" at bounding box center [228, 239] width 456 height 478
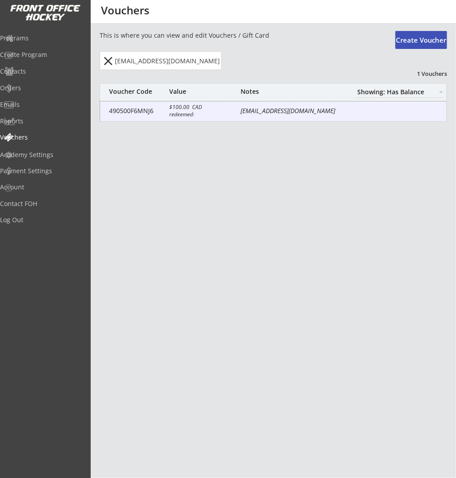
click at [351, 111] on div "490500F6MNJ6 $100.00 CAD redeemed: dhavalpatel688@gmail.com" at bounding box center [273, 111] width 346 height 20
type textarea "dhavalpatel688@gmail.com"
type input "490500F6MNJ6"
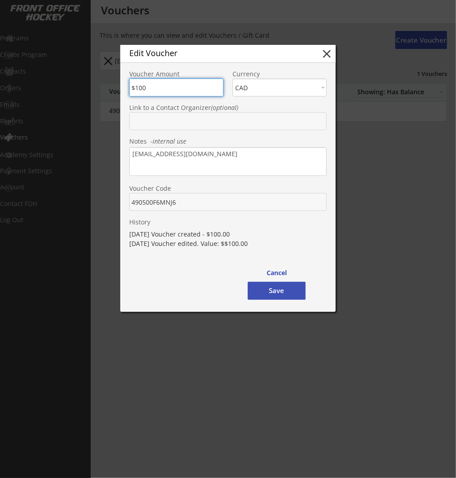
click at [330, 57] on button "close" at bounding box center [326, 53] width 13 height 13
type input "$0"
select select ""PLACEHOLDER_1427118222253""
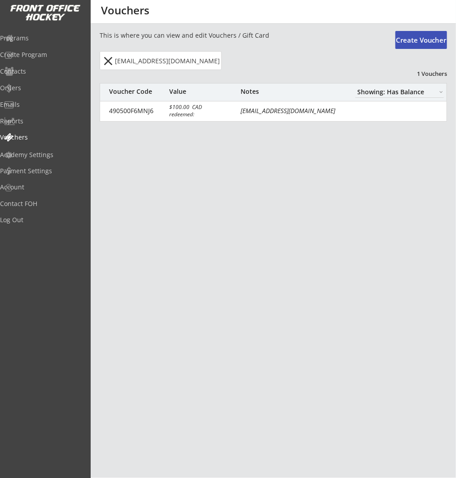
click at [108, 63] on button "close" at bounding box center [108, 61] width 15 height 14
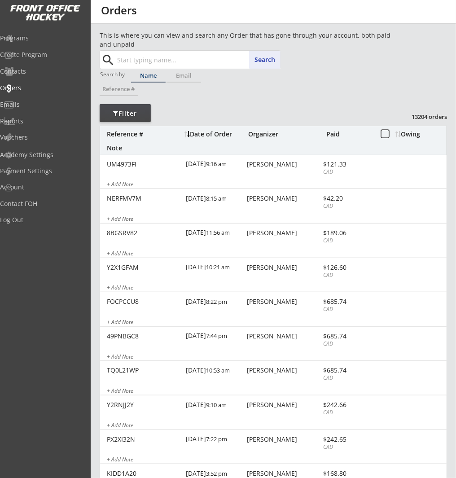
click at [180, 59] on input "text" at bounding box center [197, 60] width 165 height 18
paste input "kellylerette@hotmail.com"
type input "kellylerette@hotmail.com"
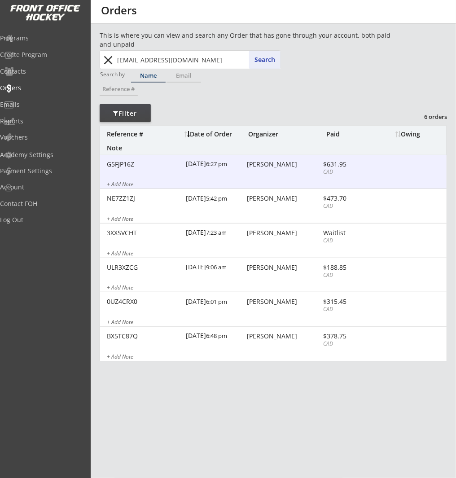
click at [245, 175] on div "G5FJP16Z 9/26/24 6:27 pm Kelly Lerette $631.95 CAD + Add Note" at bounding box center [273, 172] width 346 height 35
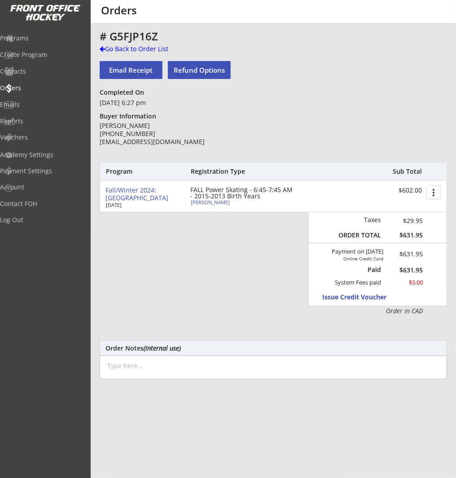
click at [208, 199] on div "FALL Power Skating - 6:45-7:45 AM - 2015-2013 Birth Years" at bounding box center [241, 193] width 103 height 13
select select ""Defense""
select select ""YS""
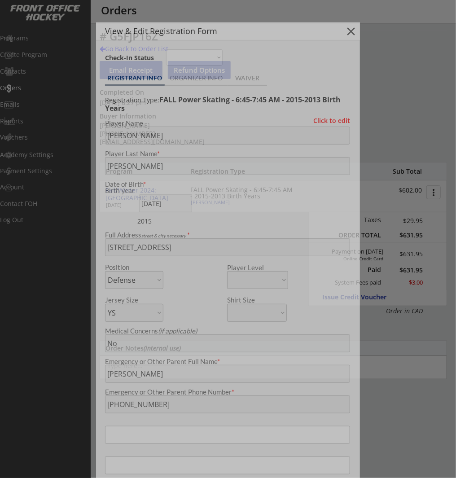
type input "Ringette"
type input "Other"
select select ""Ringette""
select select ""Other""
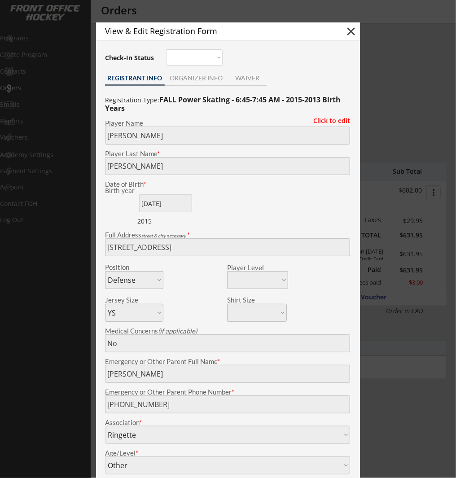
click at [351, 30] on button "close" at bounding box center [350, 31] width 13 height 13
select select ""PLACEHOLDER_1427118222253""
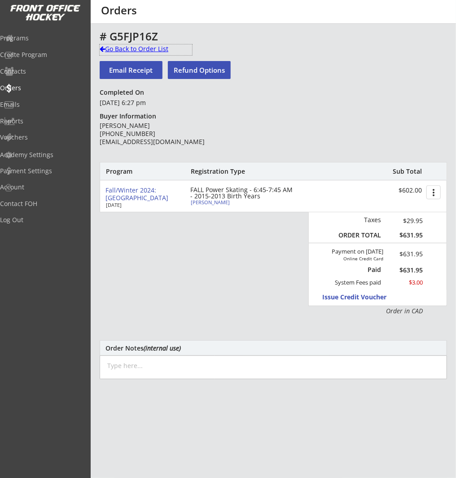
click at [130, 47] on div "Go Back to Order List" at bounding box center [146, 48] width 92 height 9
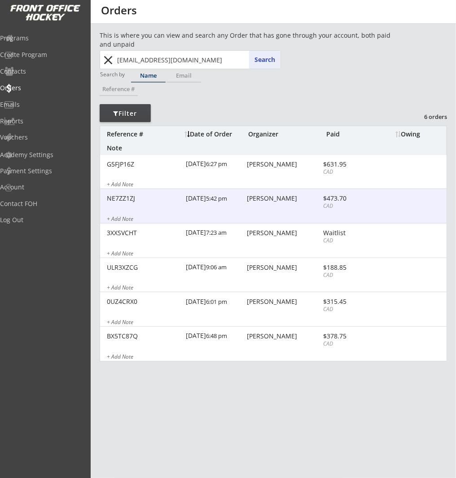
click at [274, 211] on div "NE7ZZ1ZJ 3/12/24 5:42 pm Kelly Lerette $473.70 CAD + Add Note" at bounding box center [273, 206] width 346 height 35
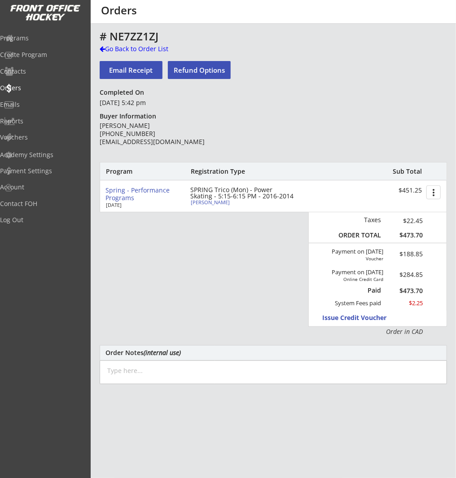
click at [133, 43] on div "# NE7ZZ1ZJ" at bounding box center [273, 36] width 347 height 13
drag, startPoint x: 145, startPoint y: 49, endPoint x: 156, endPoint y: 50, distance: 10.4
click at [145, 49] on div "Go Back to Order List" at bounding box center [146, 48] width 92 height 9
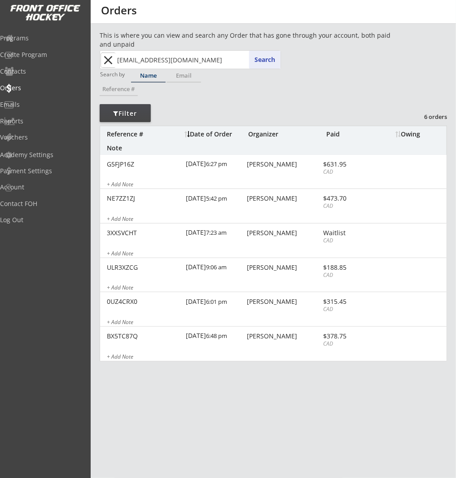
click at [109, 58] on button "close" at bounding box center [108, 60] width 15 height 14
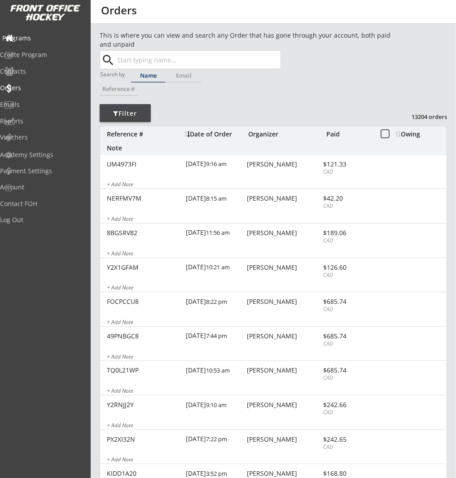
click at [50, 39] on div "Programs" at bounding box center [42, 38] width 81 height 6
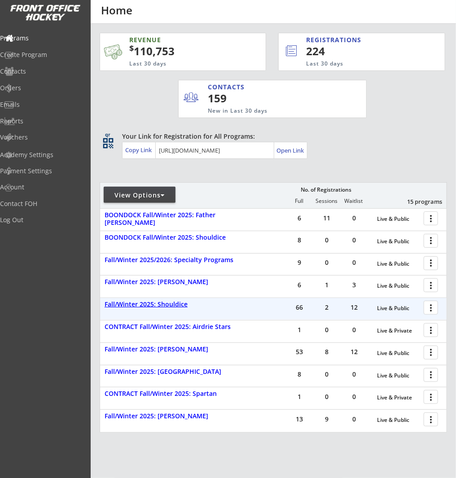
drag, startPoint x: 180, startPoint y: 306, endPoint x: 390, endPoint y: 303, distance: 209.9
click at [180, 306] on div "Fall/Winter 2025: Shouldice" at bounding box center [174, 304] width 140 height 8
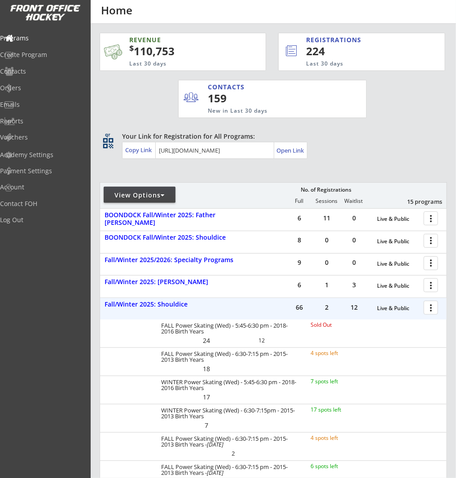
click at [428, 304] on div at bounding box center [432, 307] width 16 height 16
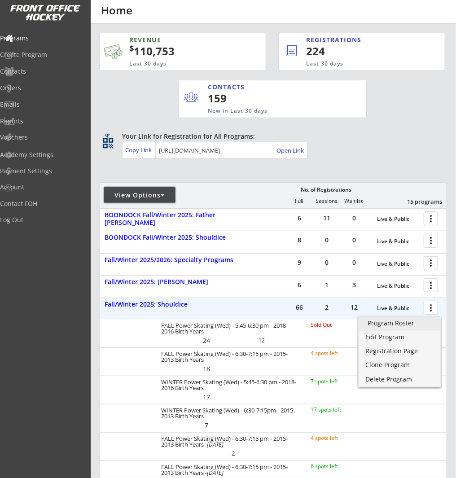
click at [412, 323] on div "Program Roster" at bounding box center [399, 323] width 64 height 6
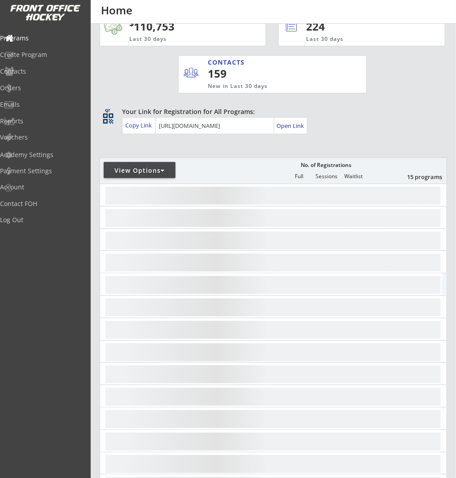
scroll to position [28, 0]
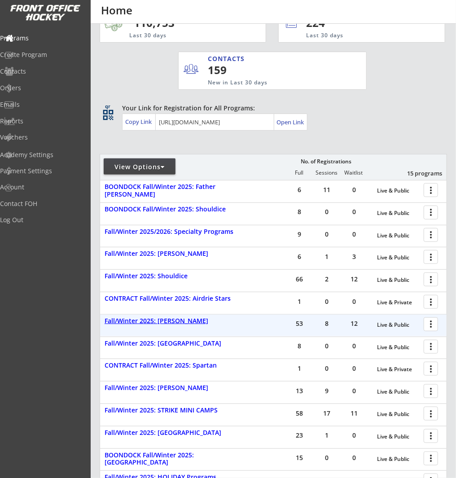
click at [182, 321] on div "Fall/Winter 2025: [PERSON_NAME]" at bounding box center [174, 321] width 140 height 8
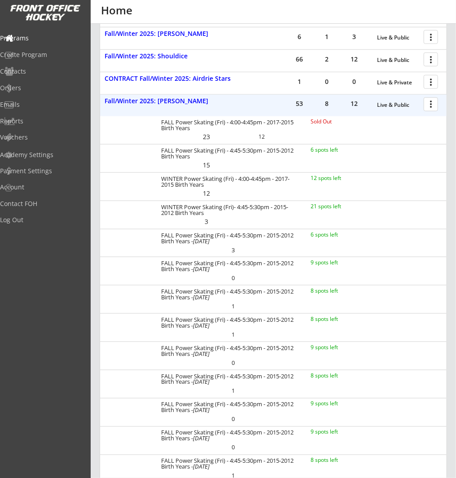
scroll to position [249, 0]
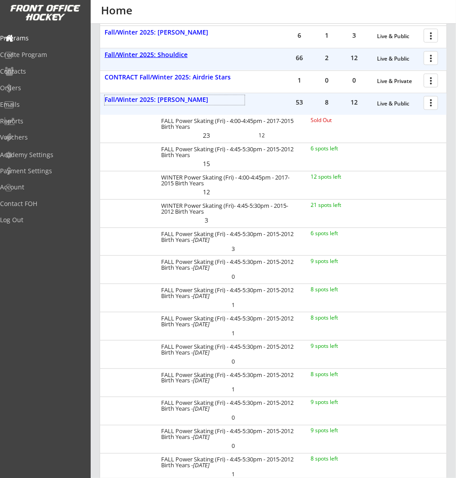
click at [168, 54] on div "Fall/Winter 2025: Shouldice" at bounding box center [174, 55] width 140 height 8
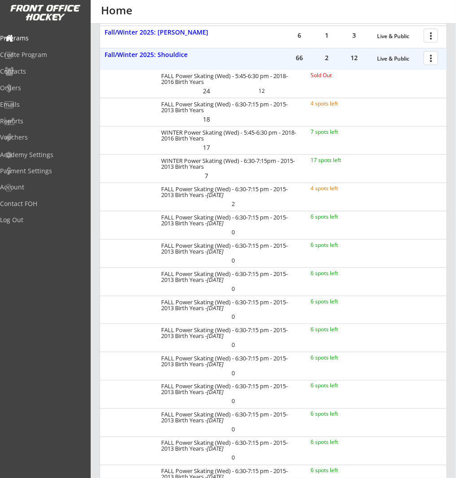
drag, startPoint x: 208, startPoint y: 111, endPoint x: 165, endPoint y: 109, distance: 43.1
click at [148, 107] on div "FALL Power Skating (Wed) - 6:30-7:15 pm - 2015-2013 Birth Years 4 spots left 18" at bounding box center [273, 112] width 346 height 28
copy div "FALL Power Skating (Wed) - 6:30-7:15 pm - 2015-2013 Birth Years"
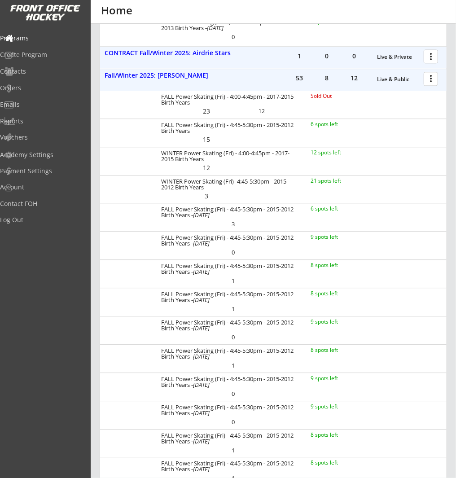
scroll to position [729, 0]
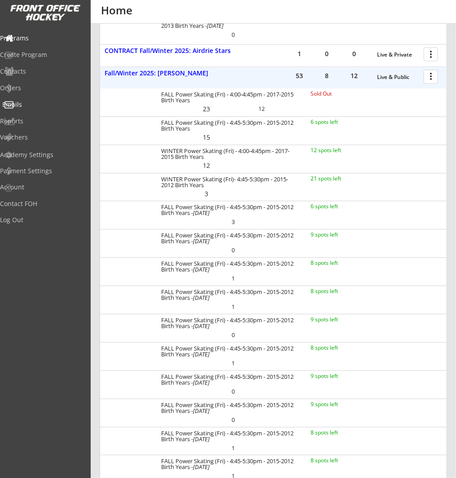
click at [35, 104] on div "Emails" at bounding box center [42, 104] width 81 height 6
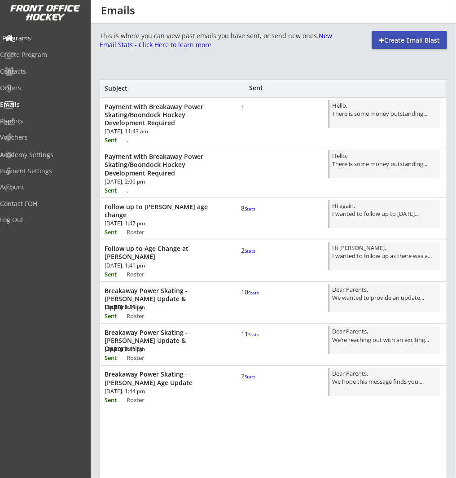
drag, startPoint x: 31, startPoint y: 40, endPoint x: 55, endPoint y: 44, distance: 24.1
click at [32, 40] on div "Programs" at bounding box center [42, 38] width 81 height 6
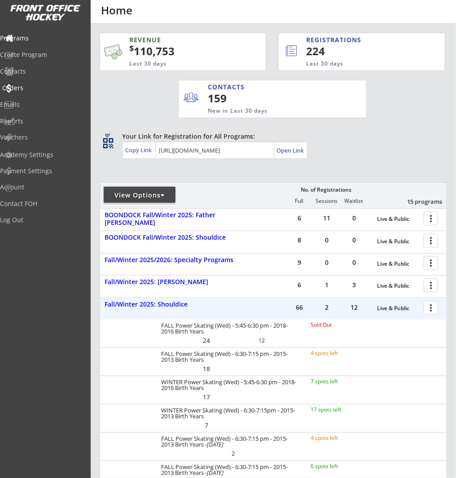
click at [35, 87] on div "Orders" at bounding box center [42, 88] width 81 height 6
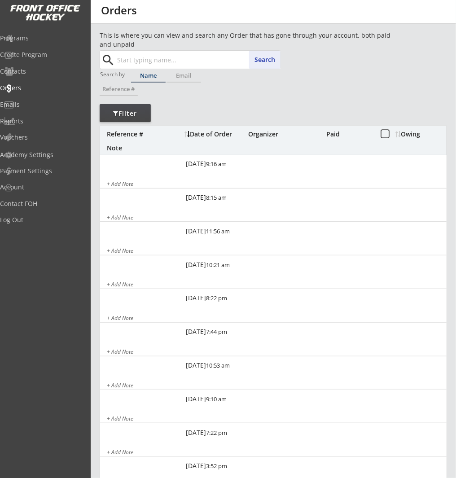
click at [188, 58] on input "text" at bounding box center [197, 60] width 165 height 18
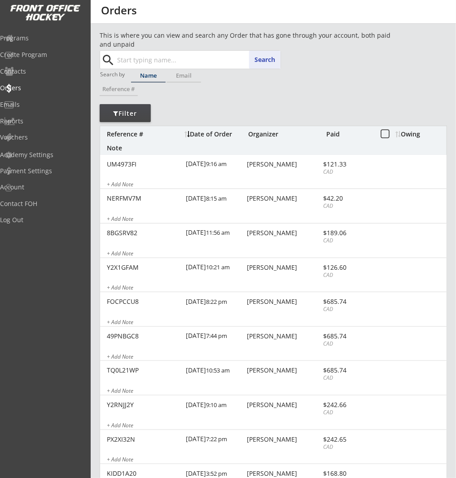
paste input "[EMAIL_ADDRESS][DOMAIN_NAME]"
type input "[EMAIL_ADDRESS][DOMAIN_NAME]"
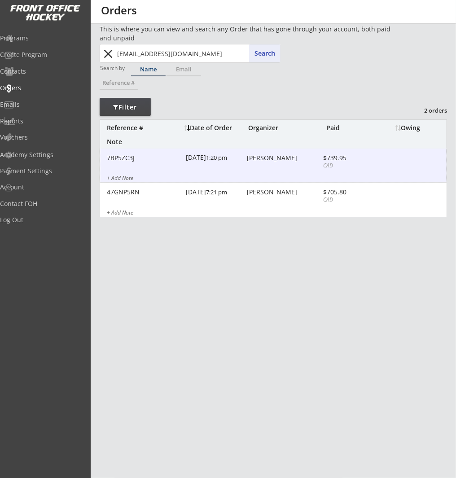
click at [296, 163] on div "7BP5ZC3J [DATE] 1:20 pm [PERSON_NAME] $739.95 CAD + Add Note" at bounding box center [273, 165] width 346 height 35
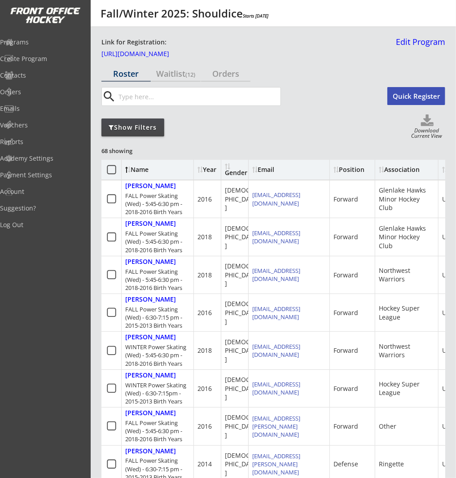
click at [131, 124] on div "Show Filters" at bounding box center [132, 127] width 63 height 9
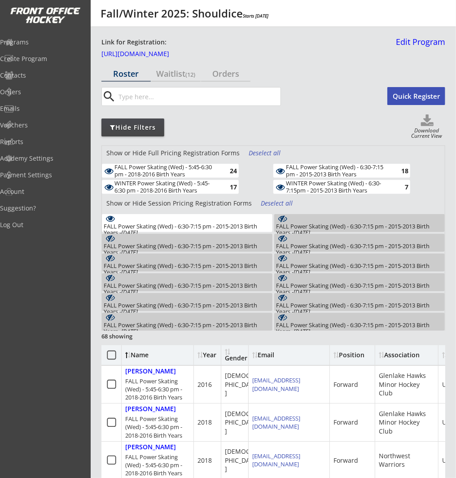
click at [219, 222] on div "FALL Power Skating (Wed) - 6:30-7:15 pm - 2015-2013 Birth Years - Oct 1, 2025 2" at bounding box center [187, 223] width 170 height 18
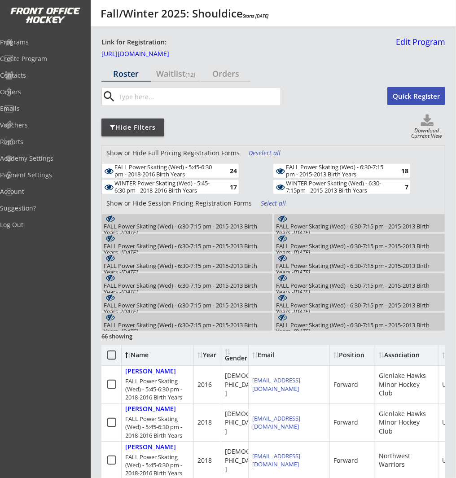
drag, startPoint x: 306, startPoint y: 187, endPoint x: 271, endPoint y: 190, distance: 35.1
click at [306, 187] on div "WINTER Power Skating (Wed) - 6:30-7:15pm - 2015-2013 Birth Years" at bounding box center [338, 187] width 104 height 14
drag, startPoint x: 198, startPoint y: 183, endPoint x: 197, endPoint y: 175, distance: 8.1
click at [198, 183] on div "WINTER Power Skating (Wed) - 5:45-6:30 pm - 2018-2016 Birth Years" at bounding box center [166, 187] width 104 height 14
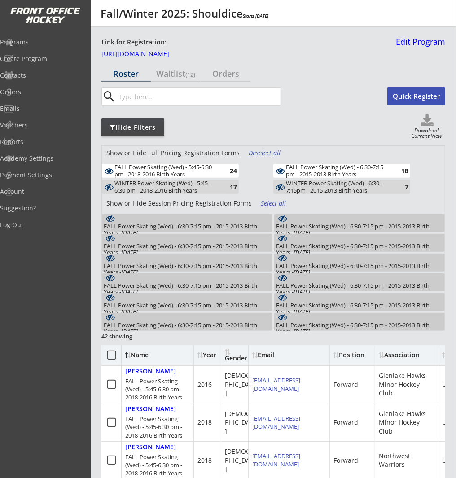
click at [199, 172] on div "FALL Power Skating (Wed) - 5:45-6:30 pm - 2018-2016 Birth Years" at bounding box center [166, 171] width 104 height 14
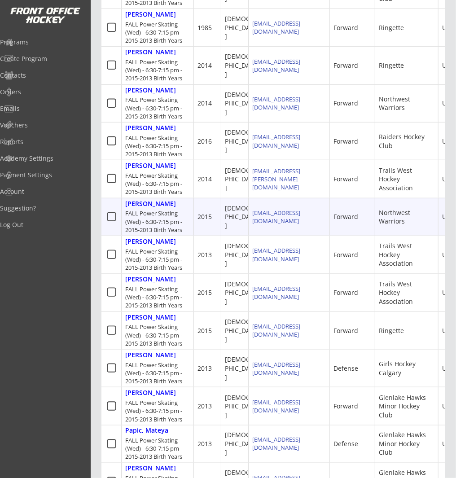
scroll to position [549, 0]
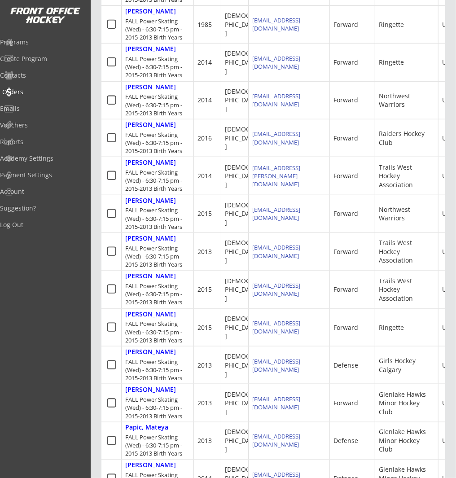
click at [29, 89] on div "Orders" at bounding box center [42, 92] width 81 height 6
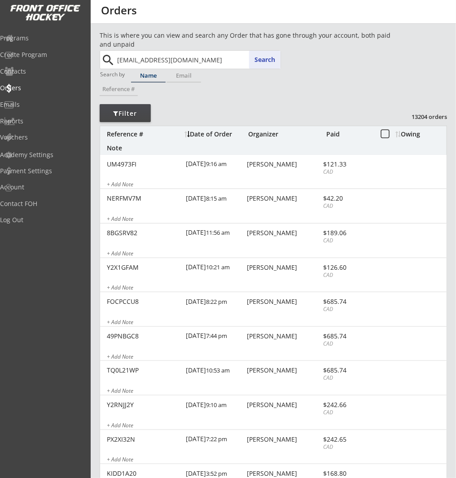
type input "[EMAIL_ADDRESS][DOMAIN_NAME]"
click at [263, 57] on button "Search" at bounding box center [264, 60] width 31 height 18
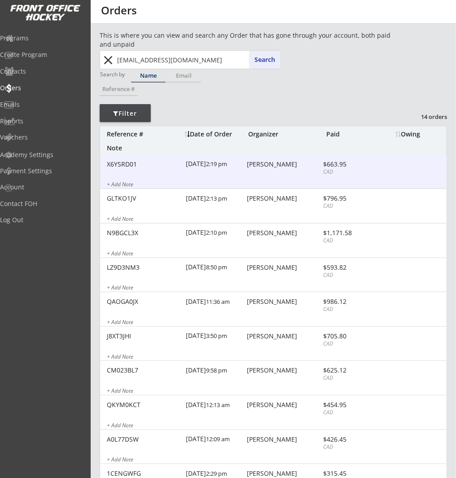
click at [272, 165] on div "[PERSON_NAME]" at bounding box center [284, 164] width 74 height 6
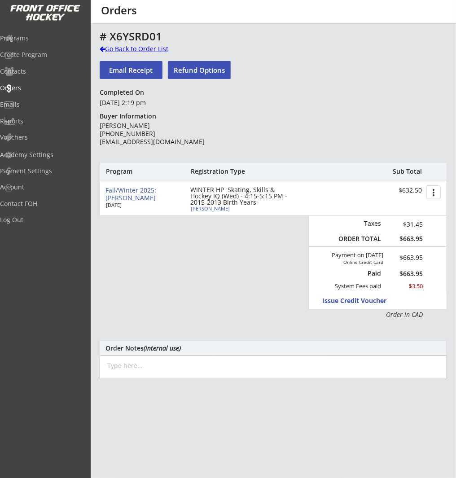
click at [134, 48] on div "Go Back to Order List" at bounding box center [146, 48] width 92 height 9
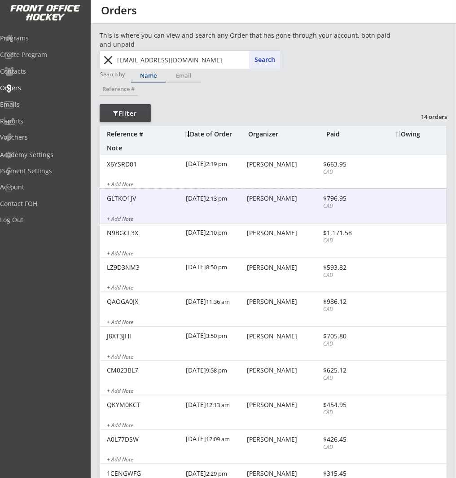
drag, startPoint x: 272, startPoint y: 198, endPoint x: 290, endPoint y: 198, distance: 17.5
click at [273, 198] on div "[PERSON_NAME]" at bounding box center [284, 198] width 74 height 6
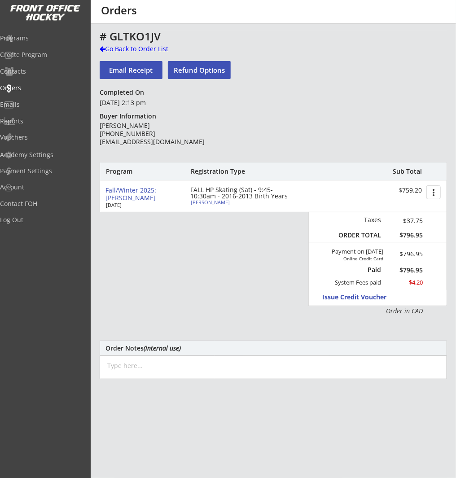
click at [209, 202] on div "[PERSON_NAME]" at bounding box center [241, 202] width 100 height 5
select select ""Forward""
select select ""Youth XL""
type input "[DEMOGRAPHIC_DATA]"
type input "Knights Hockey Club"
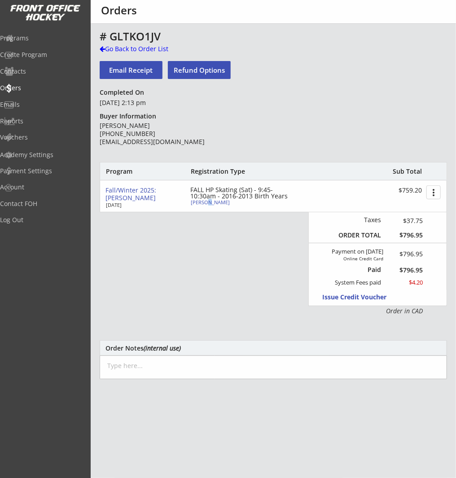
type input "U13"
type input "Division 2"
select select ""Knights Hockey Club""
select select ""U13""
select select ""Division 2""
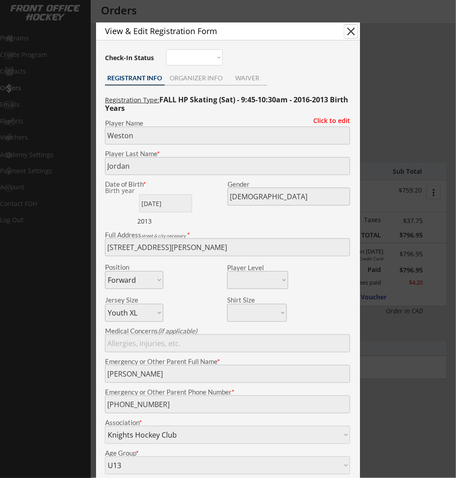
click at [351, 31] on button "close" at bounding box center [350, 31] width 13 height 13
select select ""PLACEHOLDER_1427118222253""
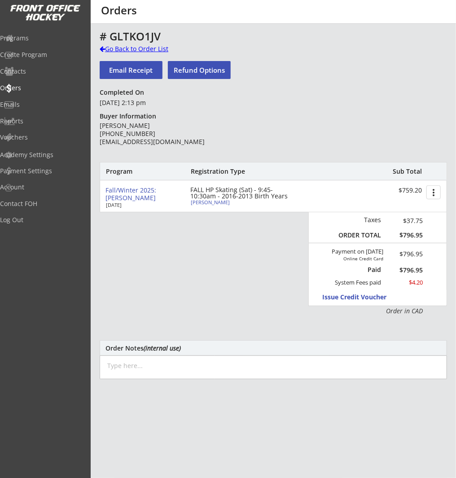
click at [154, 48] on div "Go Back to Order List" at bounding box center [146, 48] width 92 height 9
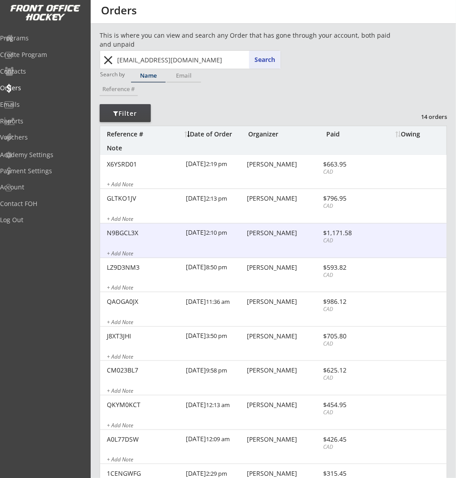
click at [317, 247] on div "N9BGCL3X [DATE] 2:10 pm [PERSON_NAME] $1,171.58 CAD + Add Note" at bounding box center [273, 240] width 346 height 35
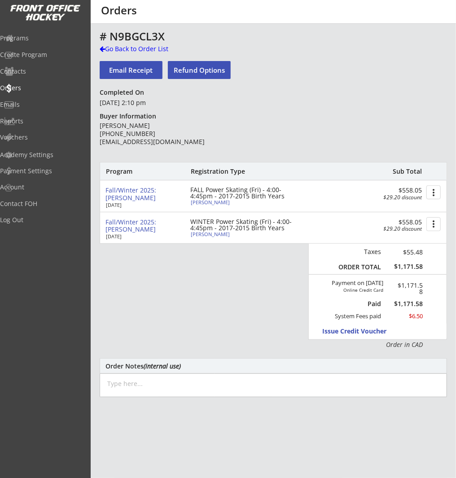
click at [215, 203] on div "[PERSON_NAME]" at bounding box center [241, 202] width 100 height 5
type input "[PERSON_NAME]"
type input "Jordan"
type input "[DATE]"
type input "[DEMOGRAPHIC_DATA]"
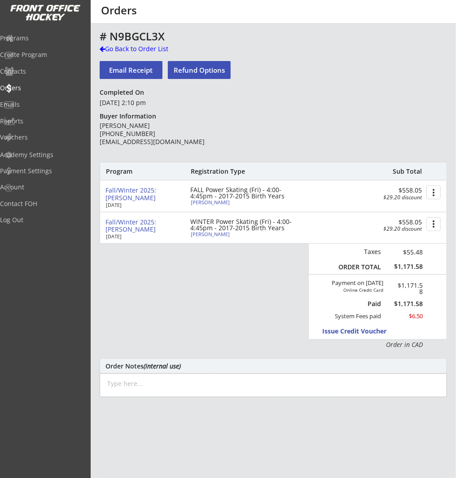
type input "[STREET_ADDRESS][PERSON_NAME]"
select select ""Defense""
select select ""Youth L""
type input "[PERSON_NAME]"
type input "[PHONE_NUMBER]"
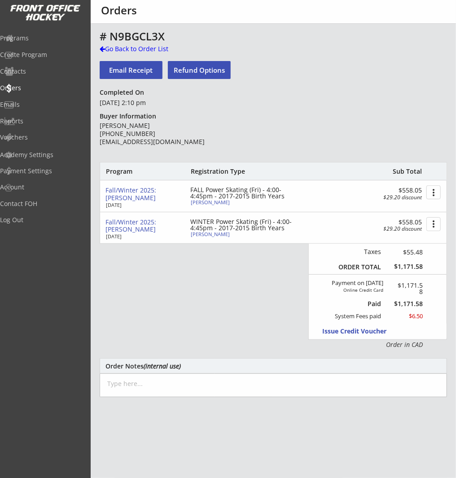
type input "Knights Hockey Club"
select select ""Knights Hockey Club""
type input "U11"
select select ""U11""
type input "Not Applicable"
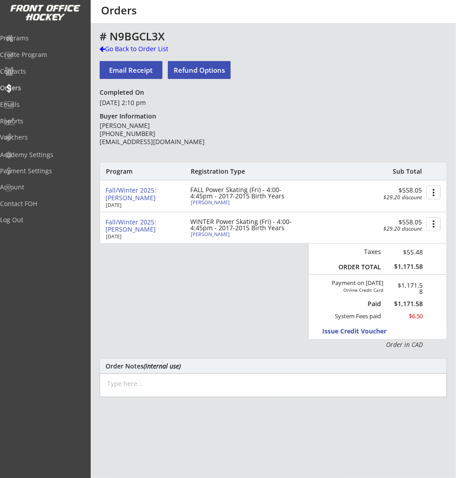
select select ""Not Applicable ""
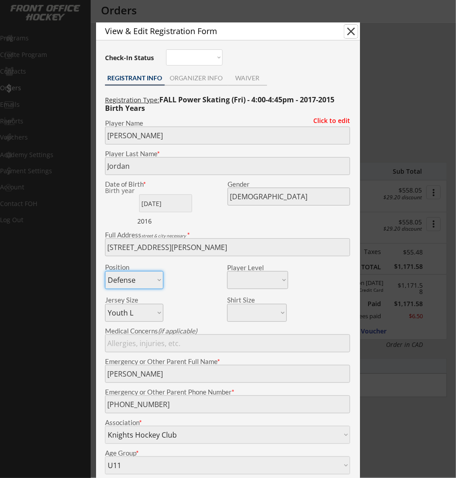
click at [347, 34] on button "close" at bounding box center [350, 31] width 13 height 13
select select ""PLACEHOLDER_1427118222253""
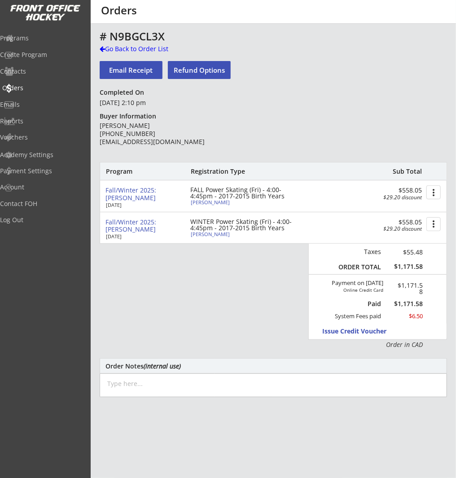
click at [31, 86] on div "Orders" at bounding box center [42, 88] width 81 height 6
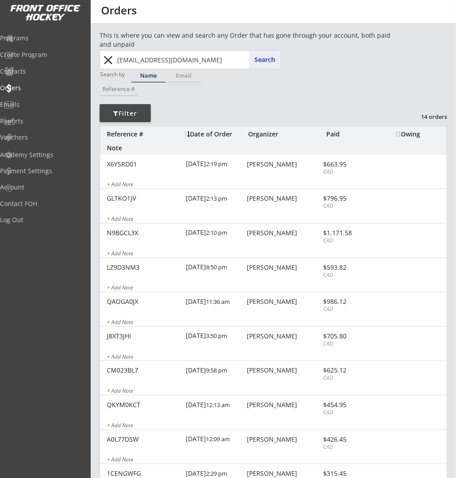
click at [109, 56] on button "close" at bounding box center [108, 60] width 15 height 14
click at [156, 58] on input "text" at bounding box center [197, 60] width 165 height 18
paste input "[EMAIL_ADDRESS][DOMAIN_NAME]"
type input "[EMAIL_ADDRESS][DOMAIN_NAME]"
click at [273, 61] on button "Search" at bounding box center [264, 60] width 31 height 18
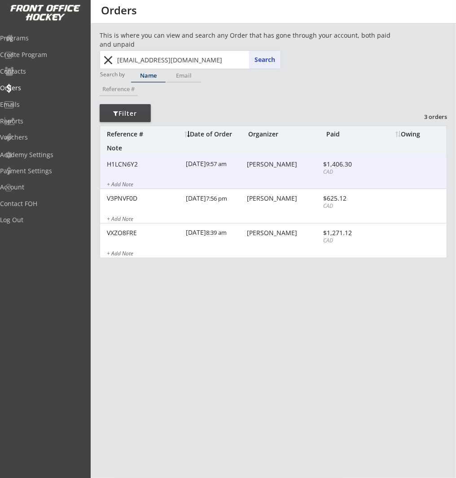
click at [328, 170] on div "CAD" at bounding box center [347, 172] width 48 height 8
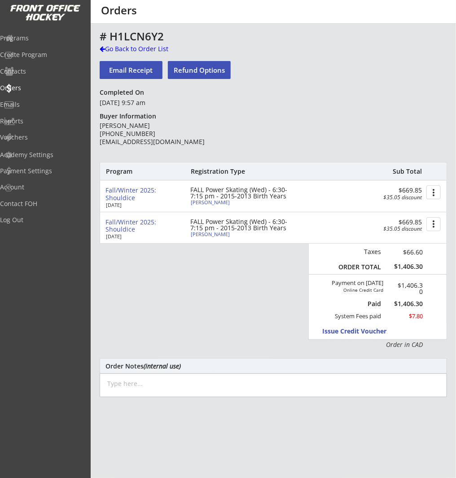
click at [209, 199] on div "FALL Power Skating (Wed) - 6:30-7:15 pm - 2015-2013 Birth Years" at bounding box center [241, 193] width 103 height 13
type input "Will"
type input "Macmillan"
type input "[DATE]"
type input "[DEMOGRAPHIC_DATA]"
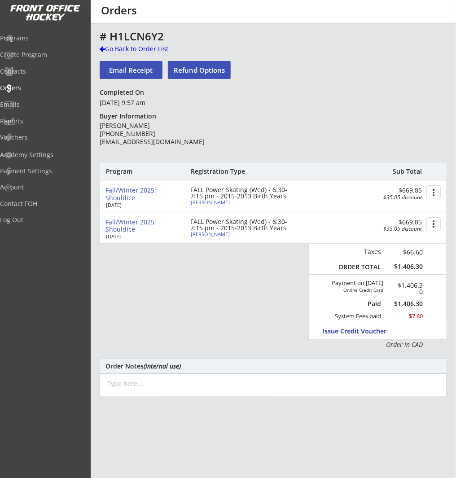
type input "[STREET_ADDRESS]"
select select ""Forward""
select select ""Youth XL""
type input "[PERSON_NAME]"
type input "[PHONE_NUMBER]"
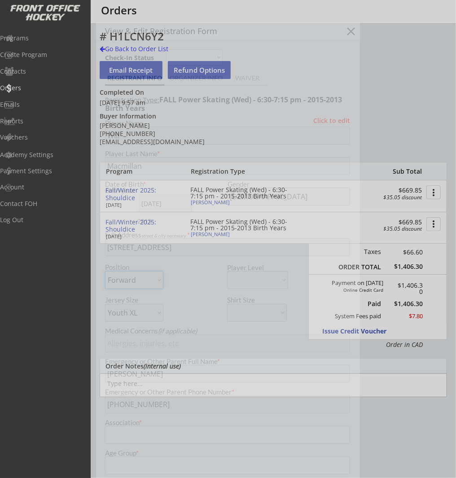
type input "Trails West Hockey Association"
select select ""Trails West Hockey Association ""
type input "U13"
select select ""U13""
type input "Division 3"
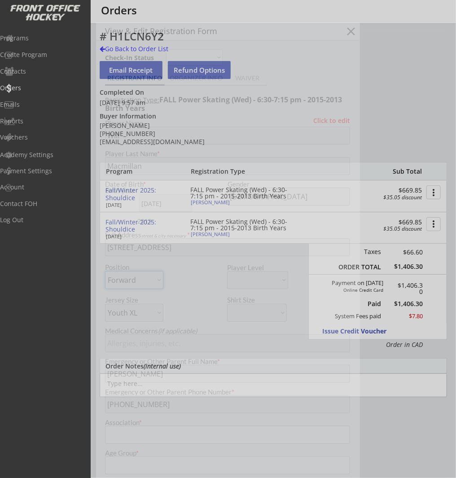
select select ""Division 3""
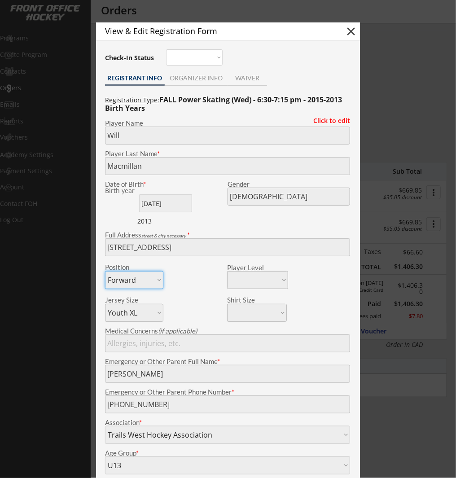
click at [353, 30] on button "close" at bounding box center [350, 31] width 13 height 13
select select ""PLACEHOLDER_1427118222253""
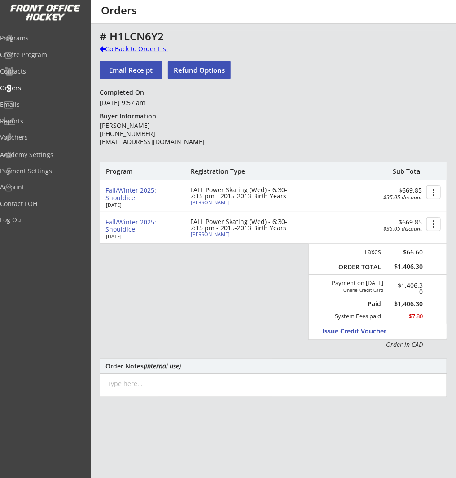
click at [126, 50] on div "Go Back to Order List" at bounding box center [146, 48] width 92 height 9
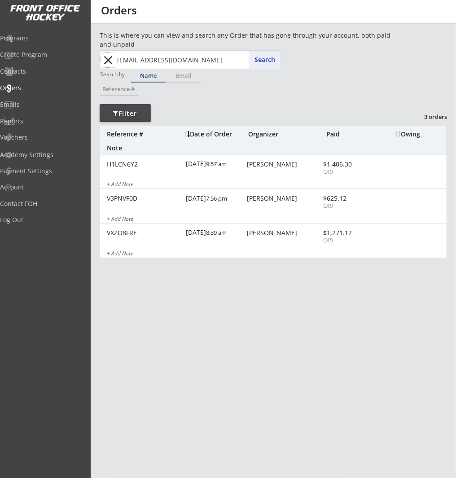
drag, startPoint x: 108, startPoint y: 60, endPoint x: 134, endPoint y: 58, distance: 26.0
click at [108, 60] on button "close" at bounding box center [108, 60] width 15 height 14
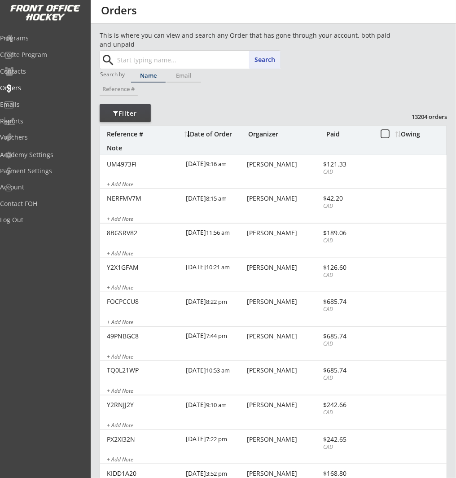
click at [139, 57] on input "text" at bounding box center [197, 60] width 165 height 18
paste input "[EMAIL_ADDRESS][DOMAIN_NAME]>"
type input "[EMAIL_ADDRESS][DOMAIN_NAME]>"
click at [275, 65] on button "Search" at bounding box center [264, 60] width 31 height 18
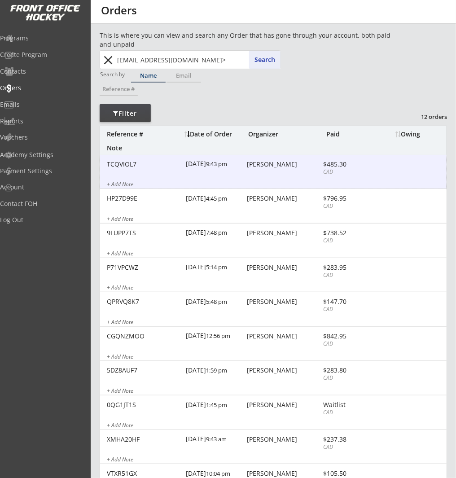
click at [267, 171] on div "TCQVIOL7 [DATE] 9:43 pm [PERSON_NAME] $485.30 CAD + Add Note" at bounding box center [273, 172] width 346 height 35
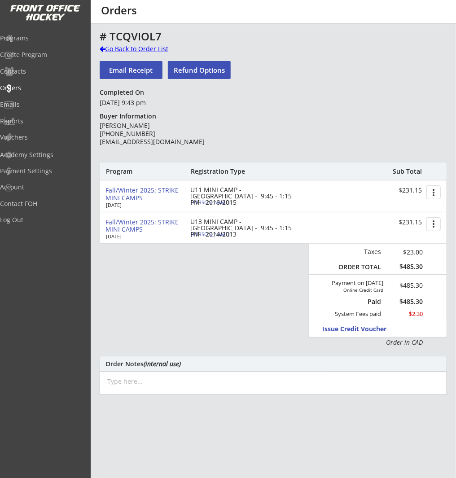
click at [137, 47] on div "Go Back to Order List" at bounding box center [146, 48] width 92 height 9
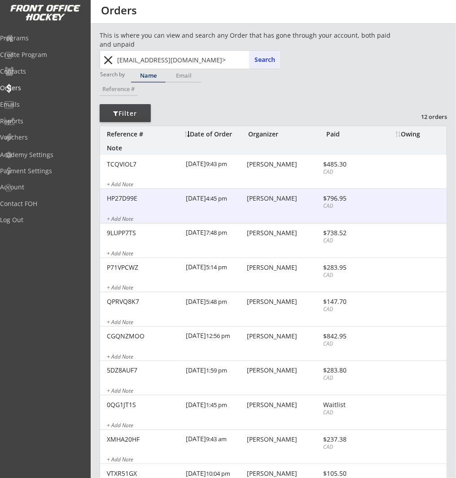
click at [271, 204] on div "HP27D99E [DATE] 4:45 pm [PERSON_NAME] $796.95 CAD + Add Note" at bounding box center [273, 206] width 346 height 35
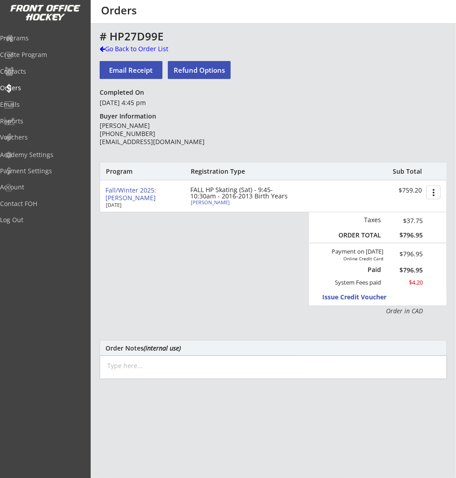
click at [213, 204] on div "[PERSON_NAME]" at bounding box center [241, 202] width 100 height 5
type input "[PERSON_NAME]"
type input "[DATE]"
type input "[DEMOGRAPHIC_DATA]"
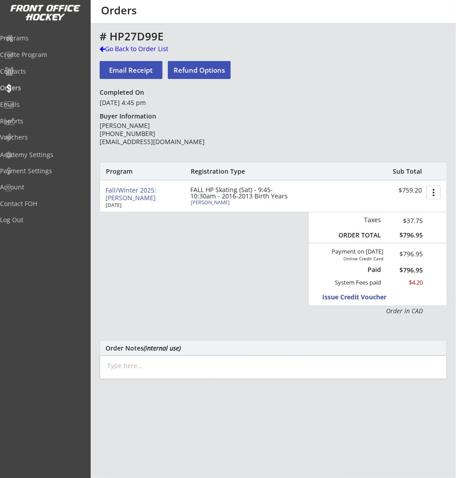
type input "[STREET_ADDRESS]"
select select ""Forward""
select select ""Youth M""
type input "[PERSON_NAME]"
type input "[PHONE_NUMBER]"
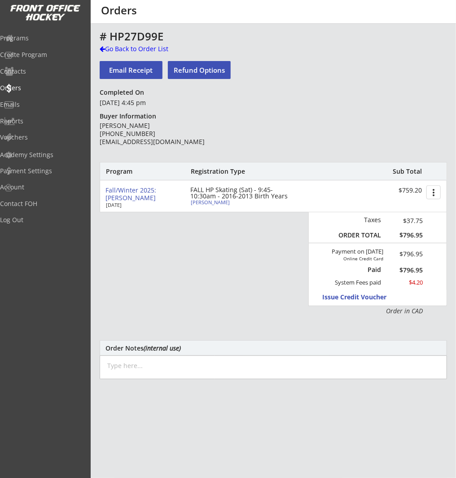
type input "Northwest Warriors"
select select ""Northwest Warriors""
type input "U13"
select select ""U13""
type input "Division 2"
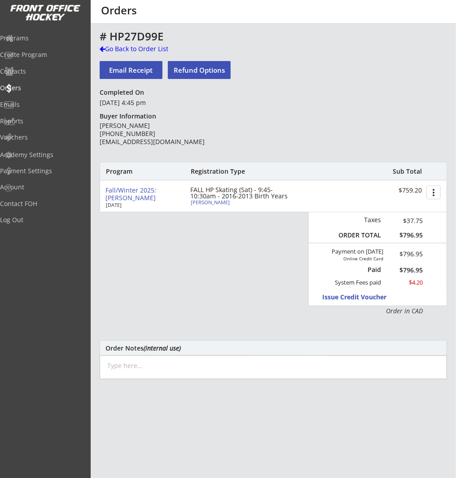
select select ""Division 2""
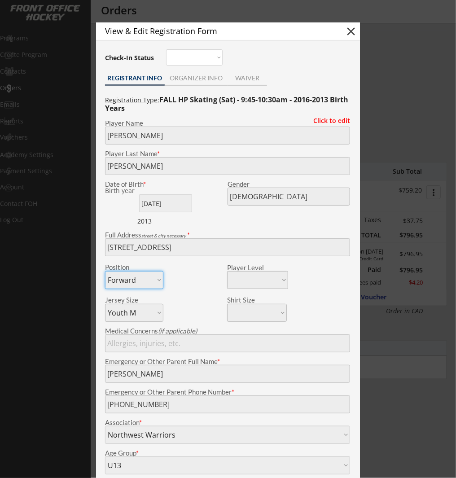
click at [354, 33] on button "close" at bounding box center [350, 31] width 13 height 13
select select ""PLACEHOLDER_1427118222253""
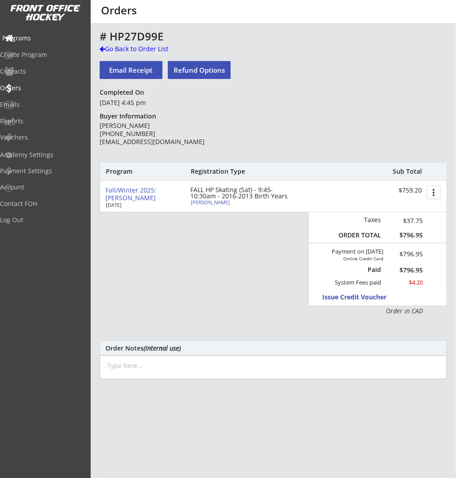
click at [43, 35] on div "Programs" at bounding box center [42, 38] width 81 height 6
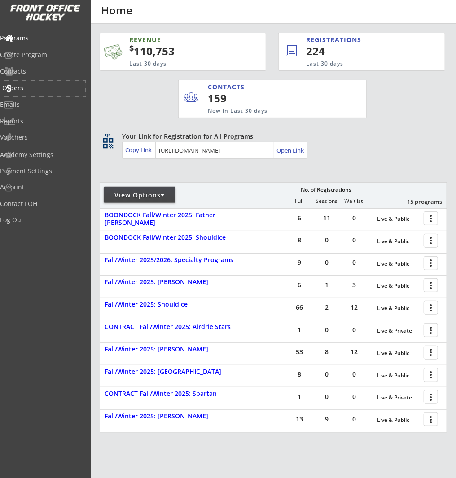
click at [38, 87] on div "Orders" at bounding box center [42, 88] width 81 height 6
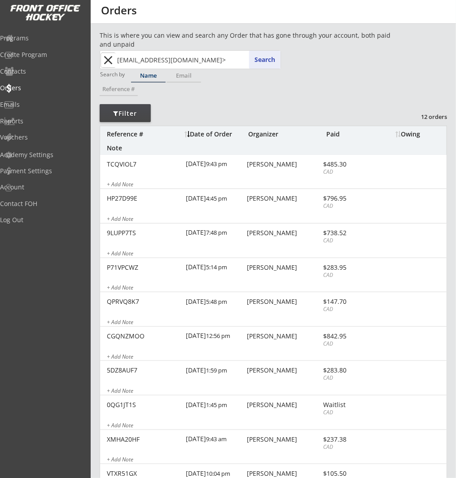
drag, startPoint x: 106, startPoint y: 57, endPoint x: 120, endPoint y: 58, distance: 14.4
click at [106, 57] on button "close" at bounding box center [108, 60] width 15 height 14
click at [139, 58] on input "text" at bounding box center [197, 60] width 165 height 18
type input "zoe"
type input "[PERSON_NAME]"
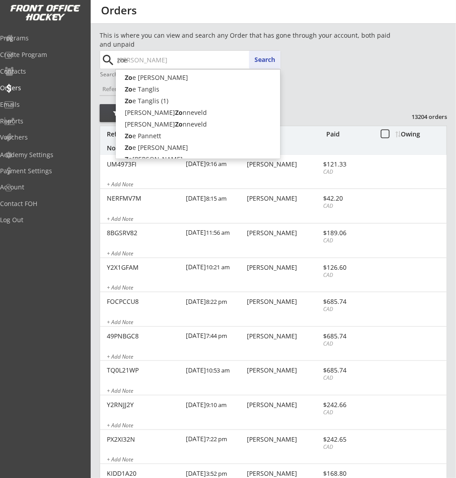
type input "zoe"
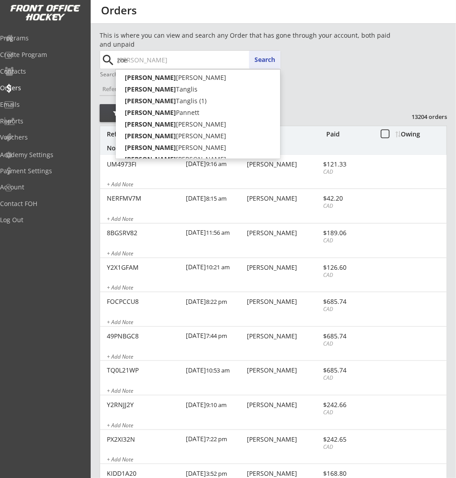
type input "[PERSON_NAME]"
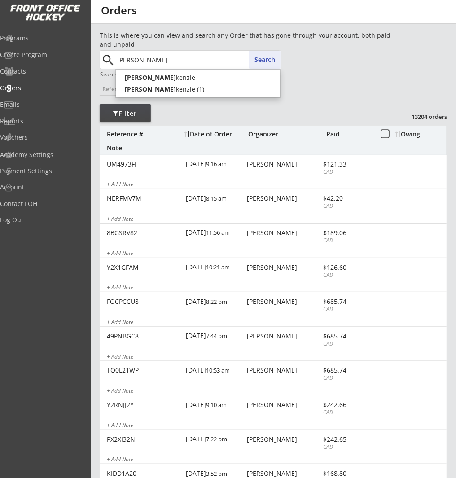
type input "[PERSON_NAME]"
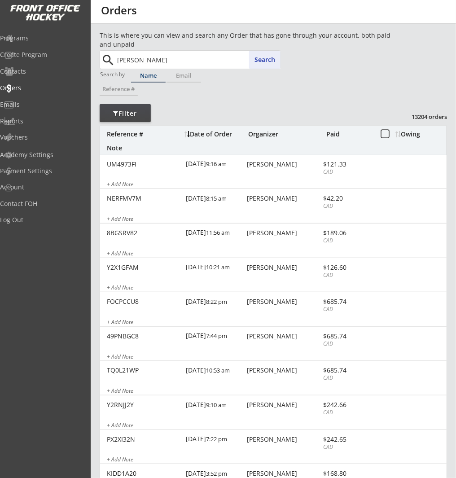
type input "[PERSON_NAME]"
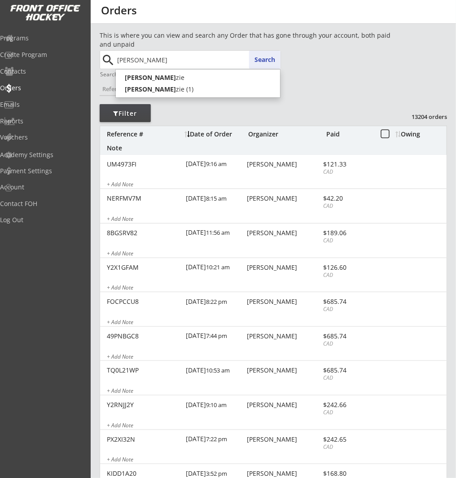
type input "[PERSON_NAME]"
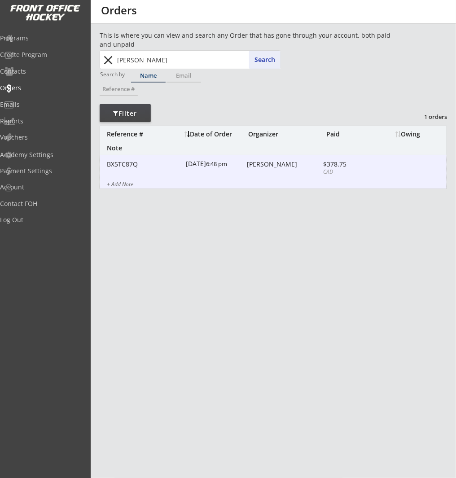
click at [305, 169] on div "BX5TC87Q [DATE] 6:48 pm [PERSON_NAME] $378.75 CAD + Add Note" at bounding box center [273, 172] width 346 height 35
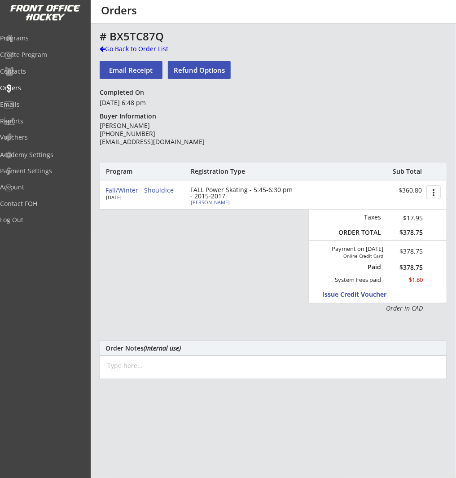
click at [209, 203] on div "[PERSON_NAME]" at bounding box center [241, 202] width 100 height 5
type input "[PERSON_NAME]"
type input "[DATE]"
type input "[DEMOGRAPHIC_DATA]"
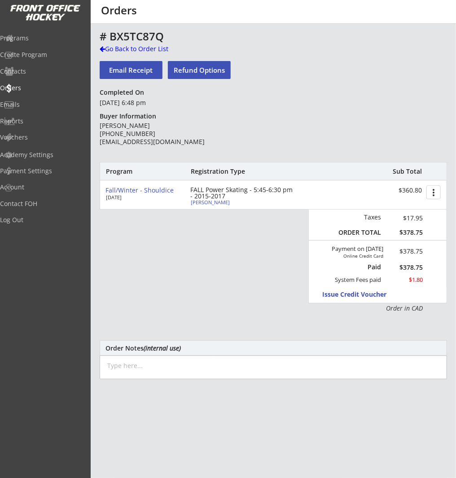
type input "[STREET_ADDRESS]"
select select ""Defense""
type input "[PERSON_NAME]"
type input "[PHONE_NUMBER]"
type input "Ringette"
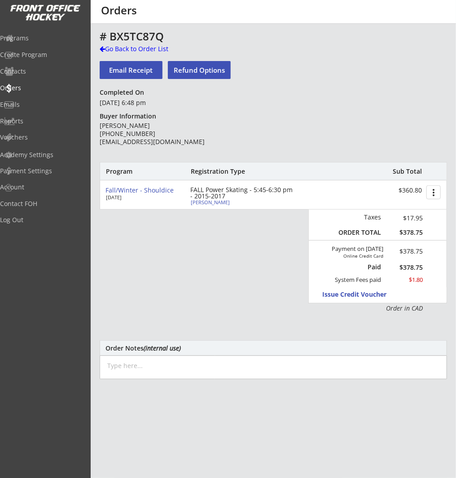
type input "U10 Ringette"
type input "Not Applicable"
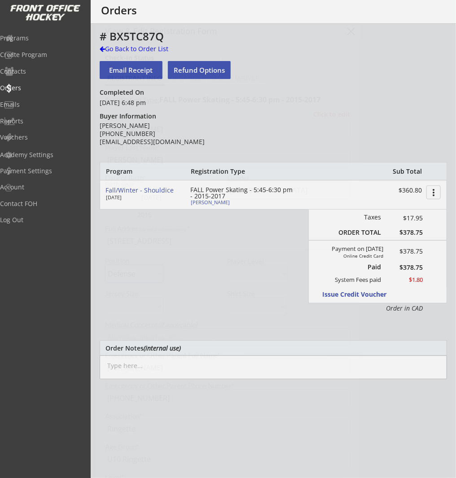
select select ""Ringette""
select select ""U10 Ringette""
select select ""Not Applicable ""
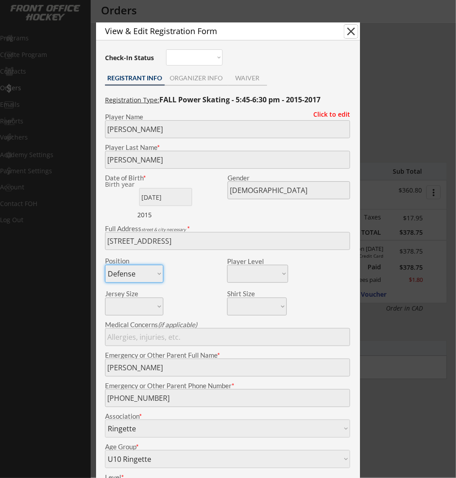
click at [349, 27] on button "close" at bounding box center [350, 31] width 13 height 13
select select ""PLACEHOLDER_1427118222253""
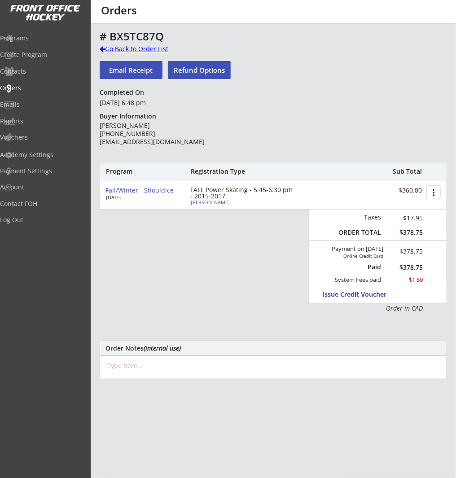
click at [148, 48] on div "Go Back to Order List" at bounding box center [146, 48] width 92 height 9
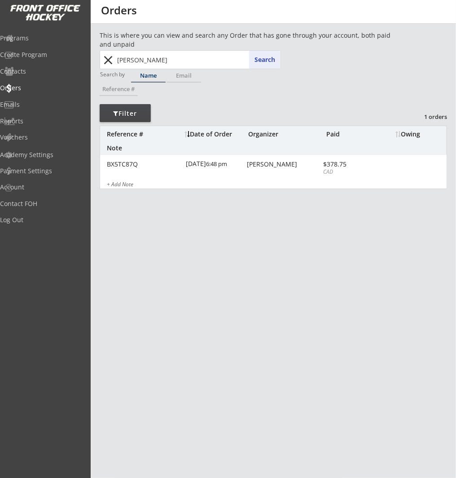
click at [156, 55] on input "[PERSON_NAME]" at bounding box center [197, 60] width 165 height 18
click at [110, 60] on button "close" at bounding box center [108, 60] width 15 height 14
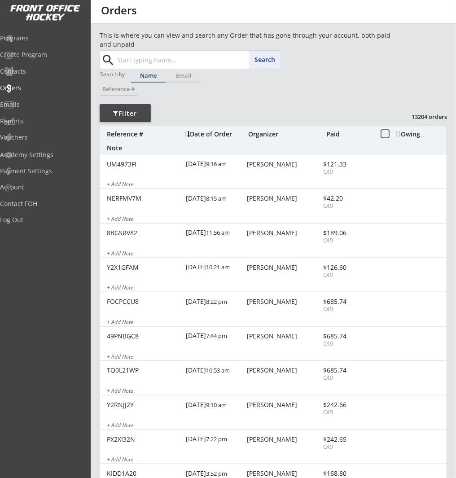
click at [138, 59] on input "text" at bounding box center [197, 60] width 165 height 18
type input "will mac"
type input "[PERSON_NAME]"
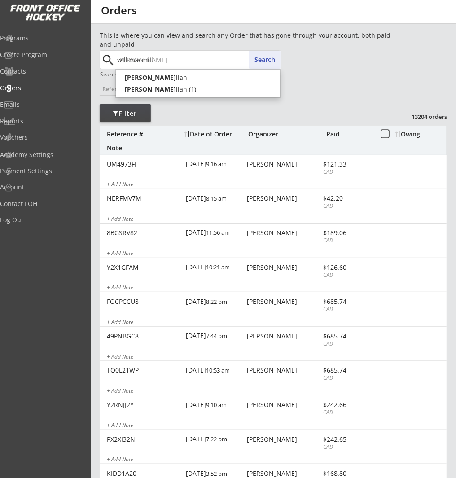
type input "[PERSON_NAME]"
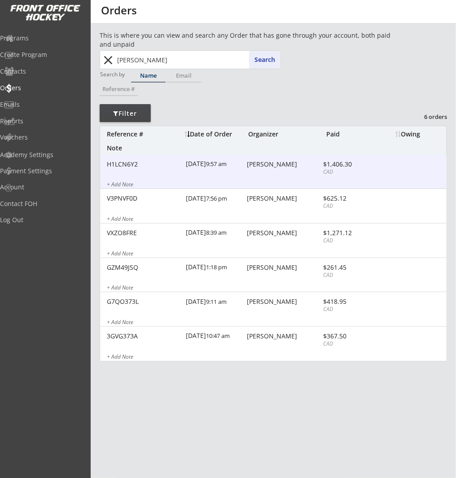
drag, startPoint x: 237, startPoint y: 168, endPoint x: 278, endPoint y: 168, distance: 41.3
click at [237, 168] on div "[DATE] 9:57 am" at bounding box center [215, 165] width 59 height 20
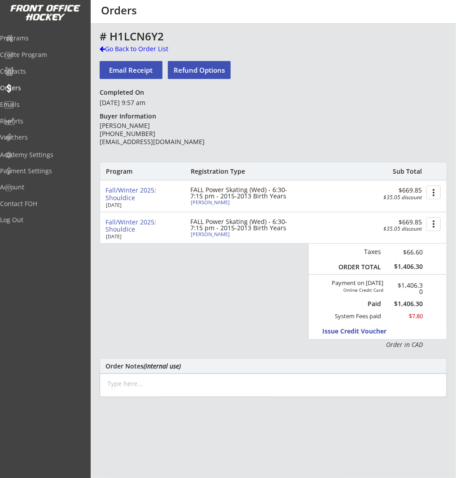
drag, startPoint x: 202, startPoint y: 201, endPoint x: 207, endPoint y: 200, distance: 4.6
click at [202, 201] on div "[PERSON_NAME]" at bounding box center [241, 202] width 100 height 5
type input "Will"
type input "Macmillan"
type input "[DATE]"
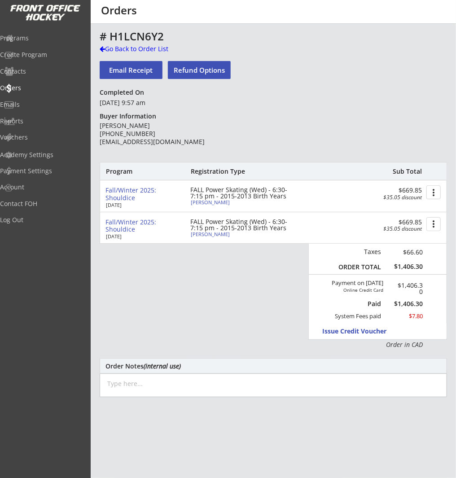
type input "[DEMOGRAPHIC_DATA]"
type input "[STREET_ADDRESS]"
select select ""Forward""
select select ""Youth XL""
type input "[PERSON_NAME]"
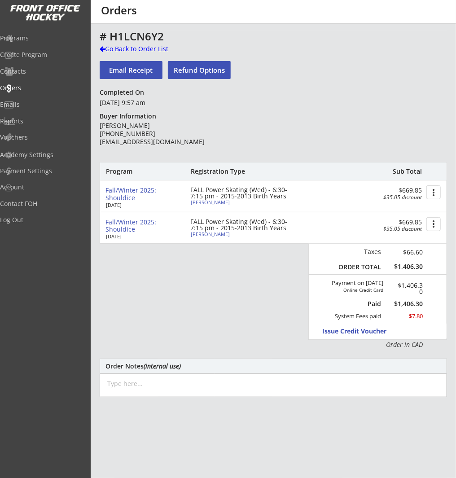
type input "[PHONE_NUMBER]"
type input "Trails West Hockey Association"
select select ""Trails West Hockey Association ""
type input "U13"
select select ""U13""
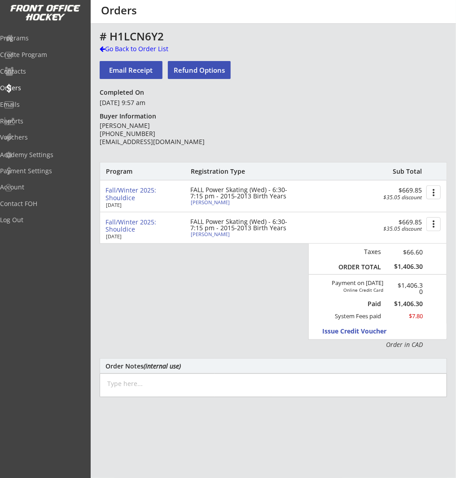
type input "Division 3"
select select ""Division 3""
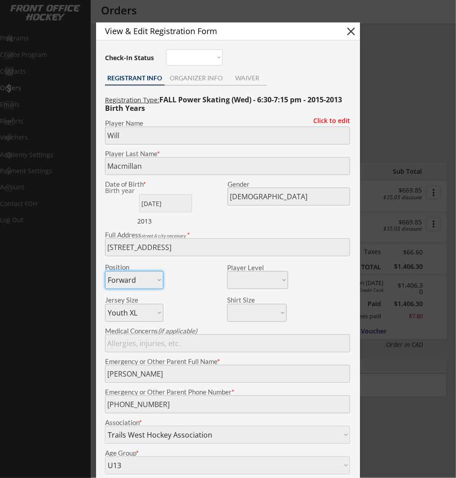
click at [354, 30] on button "close" at bounding box center [350, 31] width 13 height 13
select select ""PLACEHOLDER_1427118222253""
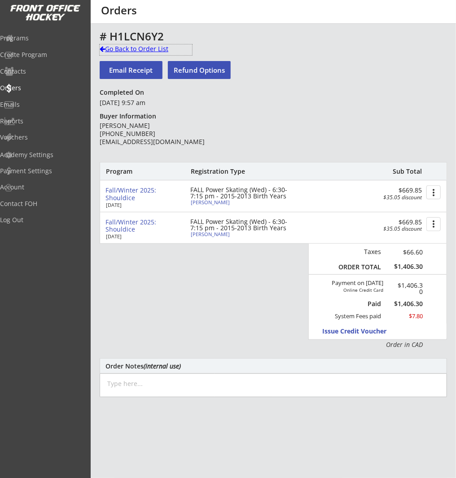
drag, startPoint x: 144, startPoint y: 49, endPoint x: 167, endPoint y: 43, distance: 23.5
click at [144, 49] on div "Go Back to Order List" at bounding box center [146, 48] width 92 height 9
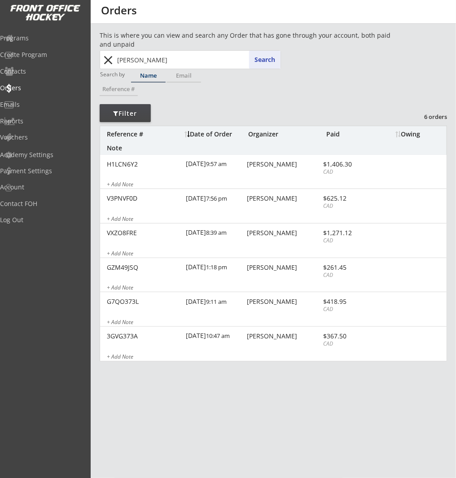
click at [173, 59] on input "[PERSON_NAME]" at bounding box center [197, 60] width 165 height 18
type input "r"
drag, startPoint x: 223, startPoint y: 51, endPoint x: 222, endPoint y: 56, distance: 5.0
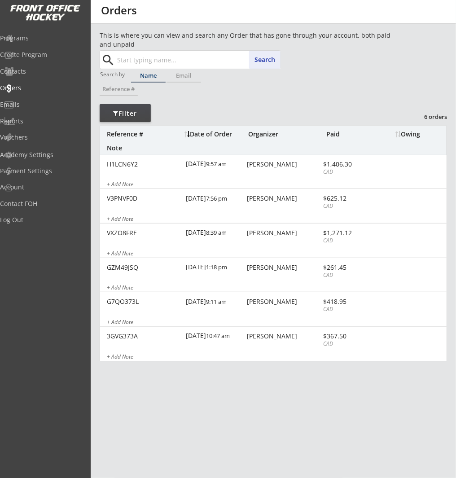
click at [223, 51] on input "text" at bounding box center [197, 60] width 165 height 18
paste input "[PERSON_NAME][EMAIL_ADDRESS][PERSON_NAME][DOMAIN_NAME]"
type input "[PERSON_NAME][EMAIL_ADDRESS][PERSON_NAME][DOMAIN_NAME]"
click at [270, 61] on button "Search" at bounding box center [264, 60] width 31 height 18
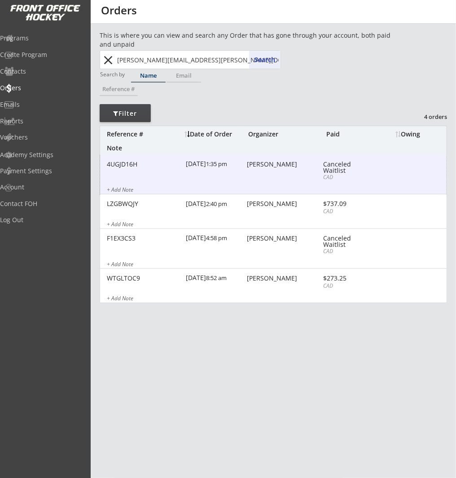
click at [278, 168] on div "4UGJD16H [DATE] 1:35 pm [PERSON_NAME] Canceled Waitlist CAD + Add Note" at bounding box center [273, 175] width 346 height 40
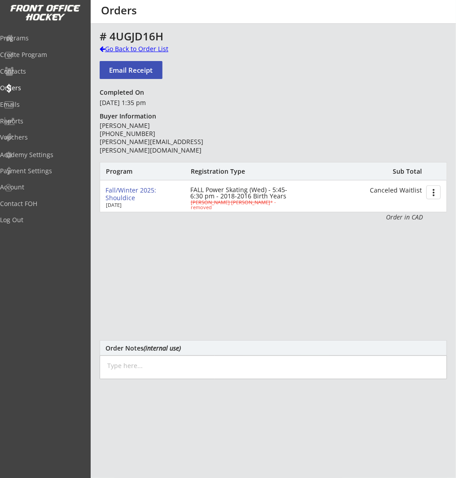
click at [151, 51] on div "Go Back to Order List" at bounding box center [146, 48] width 92 height 9
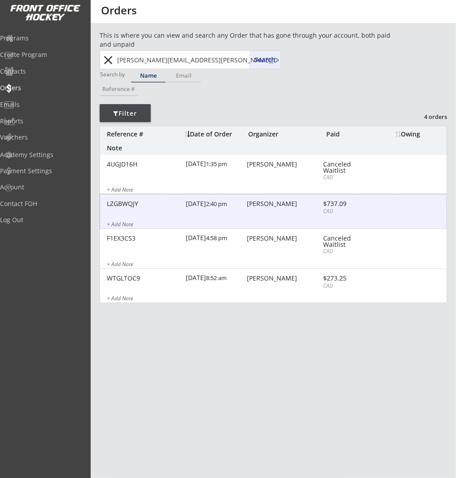
click at [252, 218] on div "LZGBWQJY [DATE] 2:40 pm [PERSON_NAME] $737.09 CAD + Add Note" at bounding box center [273, 211] width 346 height 35
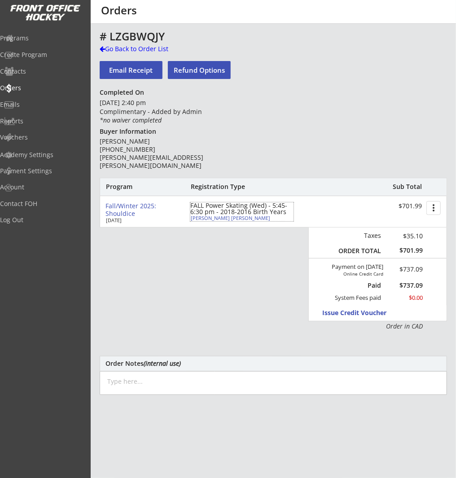
drag, startPoint x: 206, startPoint y: 217, endPoint x: 250, endPoint y: 196, distance: 48.5
click at [206, 217] on div "[PERSON_NAME] [PERSON_NAME]" at bounding box center [241, 217] width 100 height 5
type input "Ryder"
type input "[PERSON_NAME]"
type input "[DEMOGRAPHIC_DATA]"
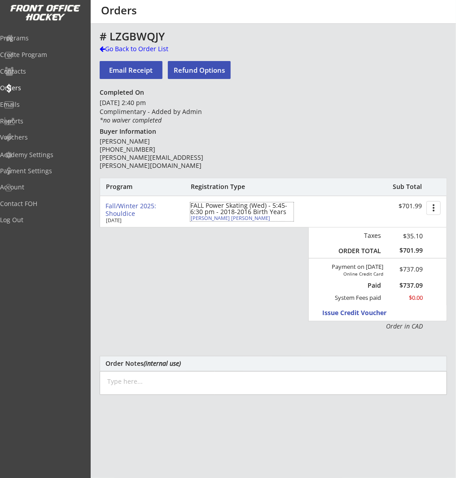
type input "[STREET_ADDRESS]"
select select ""Forward""
select select ""Youth S""
type input "[PERSON_NAME]"
type input "[PHONE_NUMBER]"
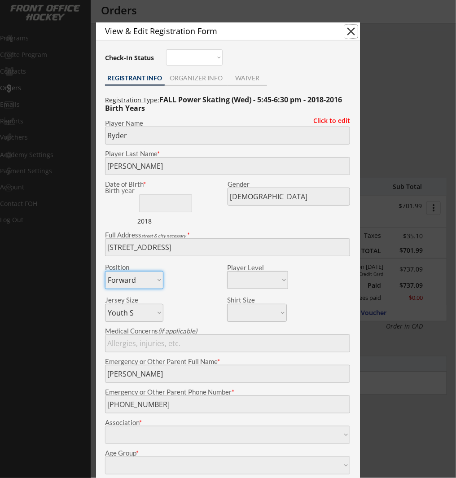
click at [353, 30] on button "close" at bounding box center [350, 31] width 13 height 13
select select ""PLACEHOLDER_1427118222253""
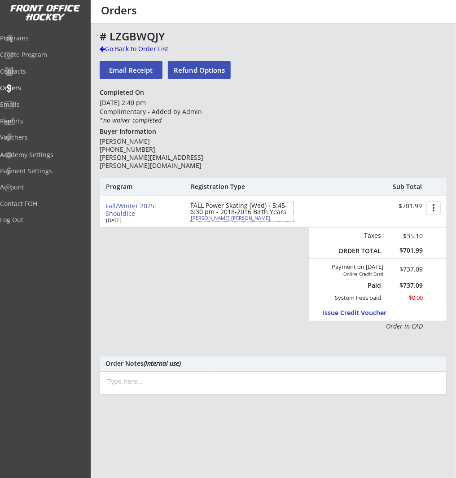
click at [204, 215] on div "FALL Power Skating (Wed) - 5:45-6:30 pm - 2018-2016 Birth Years" at bounding box center [241, 208] width 103 height 13
type input "Ryder"
type input "[PERSON_NAME]"
type input "[DEMOGRAPHIC_DATA]"
type input "[STREET_ADDRESS]"
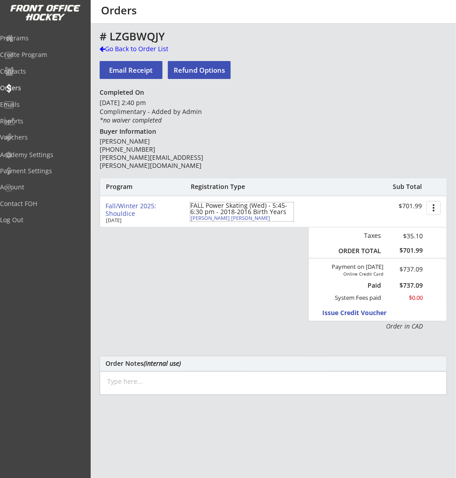
select select ""Forward""
select select ""Youth S""
type input "[PERSON_NAME]"
type input "[PHONE_NUMBER]"
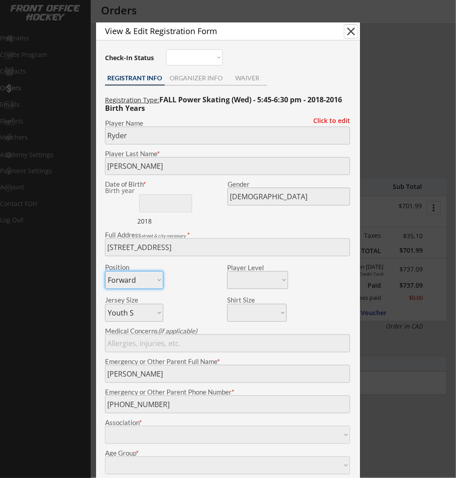
click at [350, 31] on button "close" at bounding box center [350, 31] width 13 height 13
select select ""PLACEHOLDER_1427118222253""
